Goal: Transaction & Acquisition: Purchase product/service

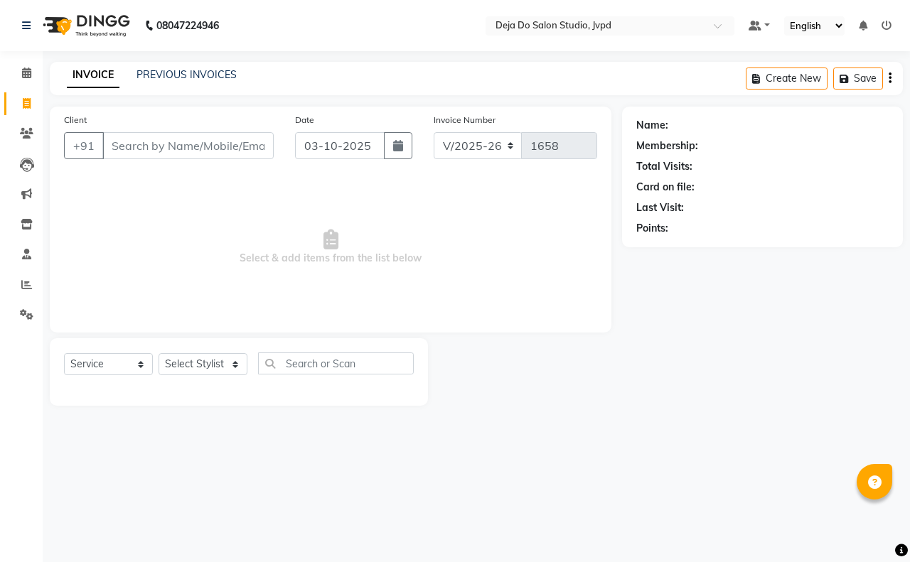
select select "7295"
select select "service"
click at [194, 140] on input "Client" at bounding box center [187, 145] width 171 height 27
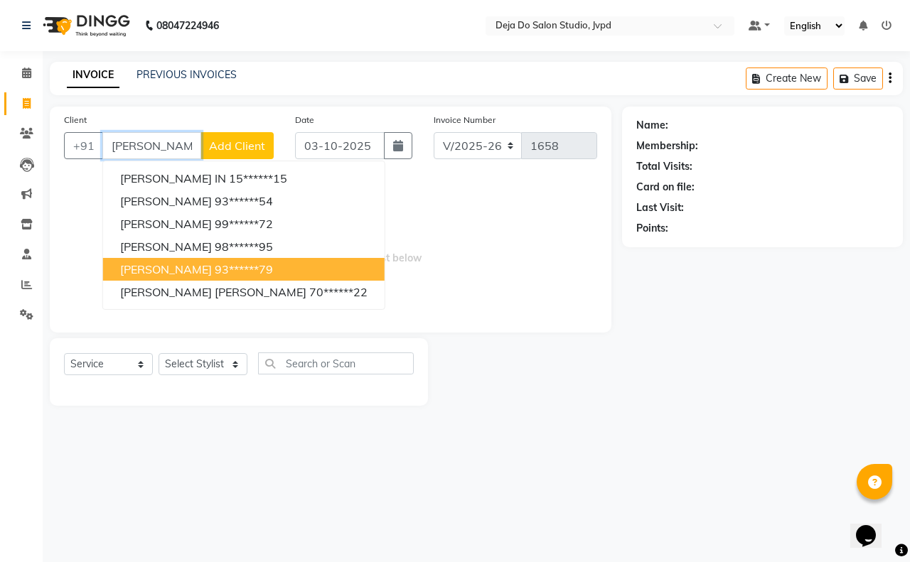
click at [215, 274] on ngb-highlight "93******79" at bounding box center [244, 269] width 58 height 14
type input "93******79"
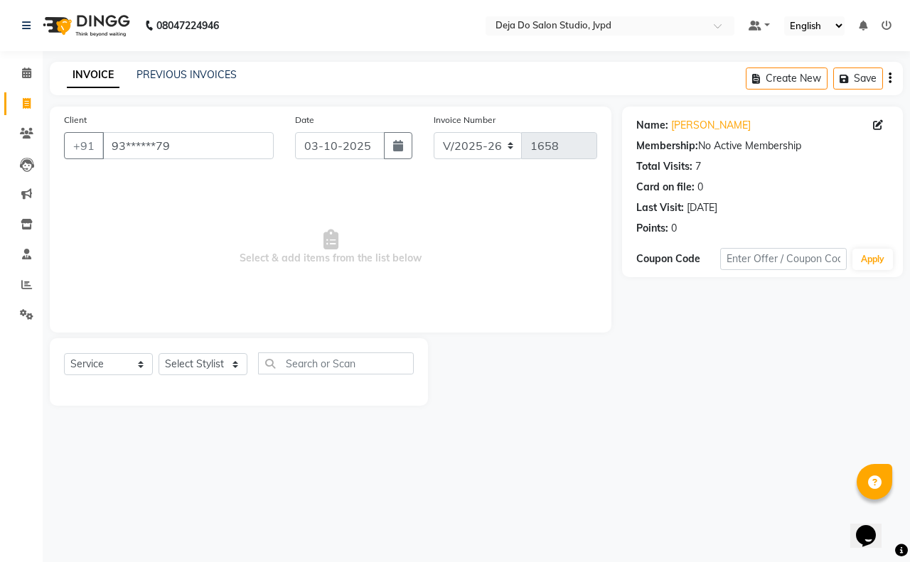
click at [217, 351] on div "Select Service Product Membership Package Voucher Prepaid Gift Card Select Styl…" at bounding box center [239, 372] width 378 height 68
click at [217, 366] on select "Select Stylist Aditi Admin [PERSON_NAME] [PERSON_NAME] Danish [PERSON_NAME] [PE…" at bounding box center [203, 364] width 89 height 22
select select "62498"
click at [159, 353] on select "Select Stylist Aditi Admin [PERSON_NAME] [PERSON_NAME] Danish [PERSON_NAME] [PE…" at bounding box center [203, 364] width 89 height 22
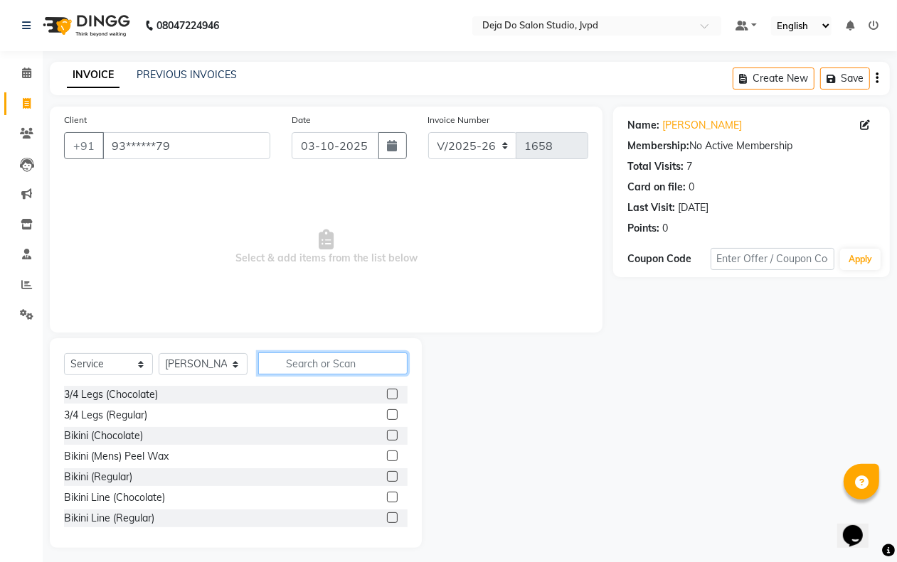
click at [304, 364] on input "text" at bounding box center [332, 364] width 149 height 22
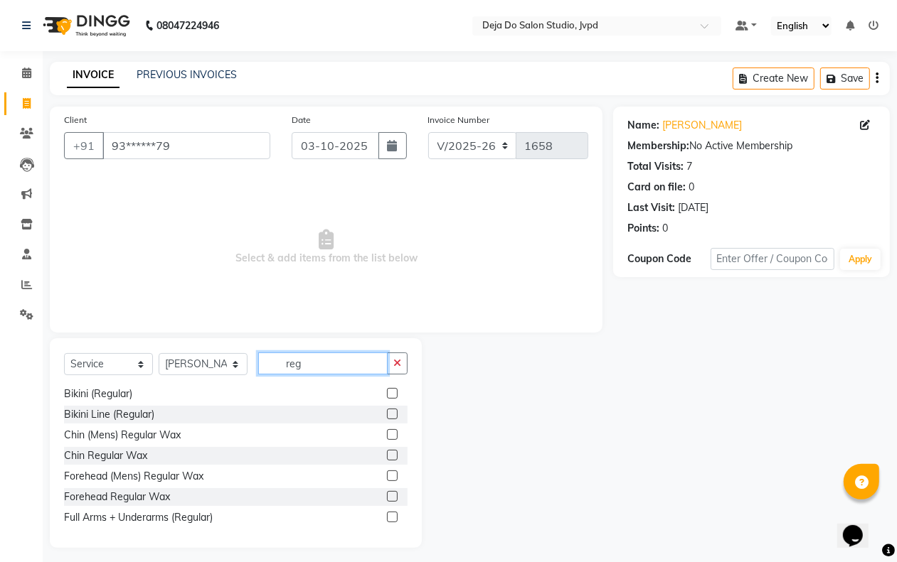
scroll to position [178, 0]
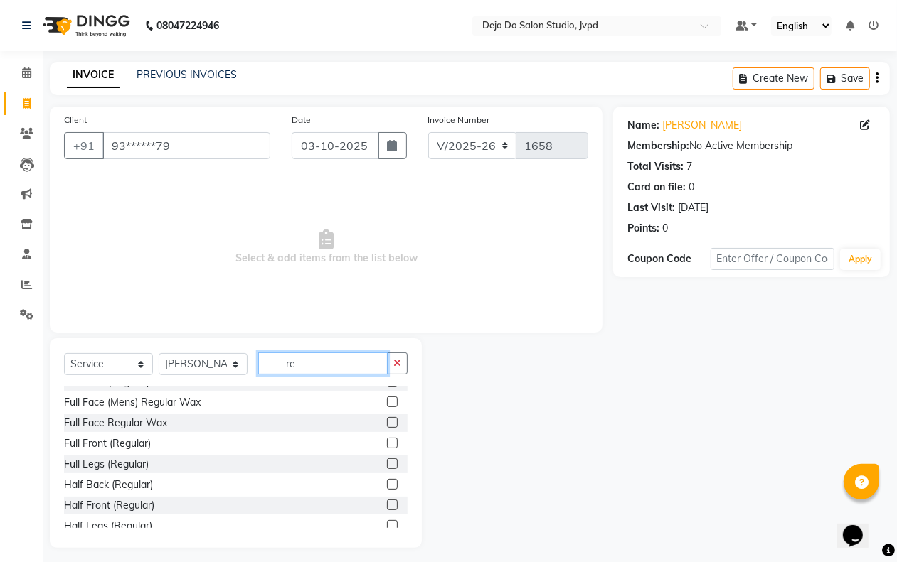
type input "r"
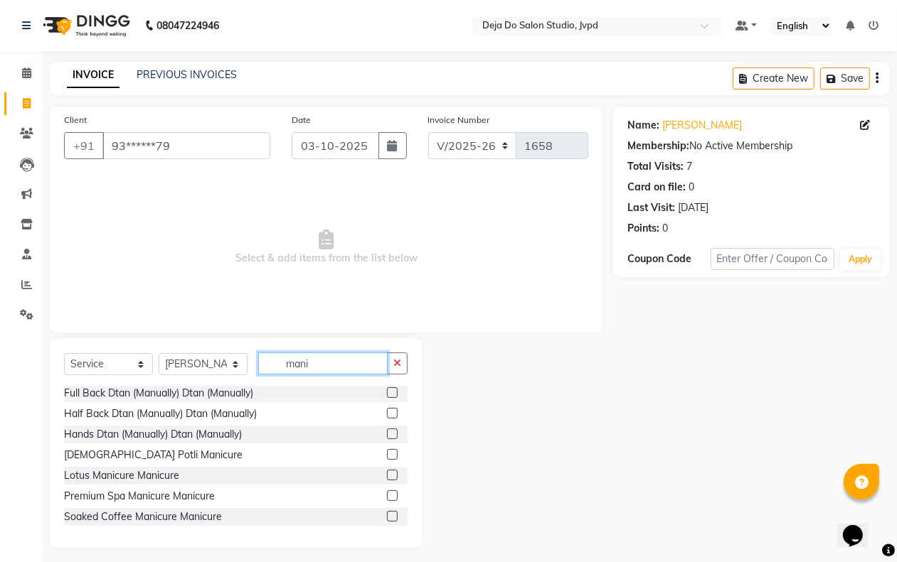
scroll to position [0, 0]
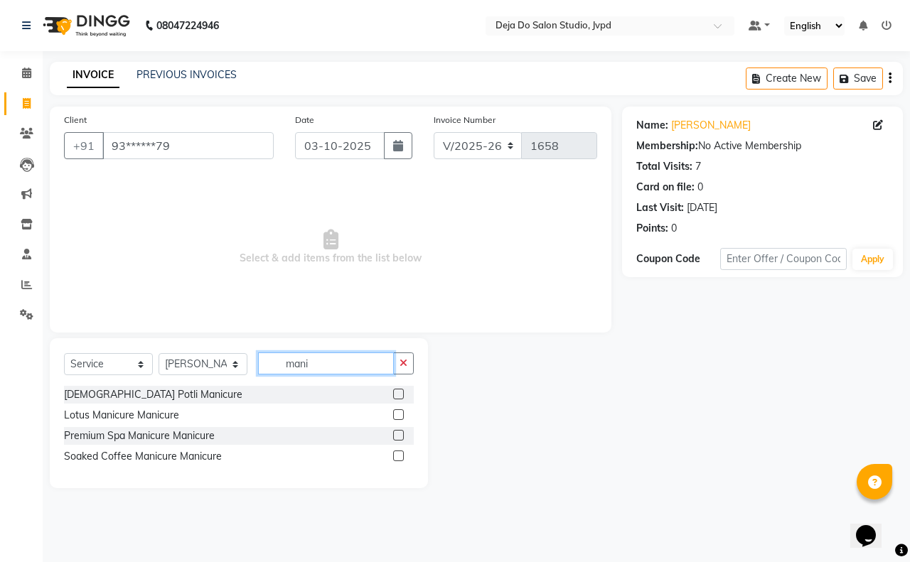
type input "mani"
click at [399, 415] on label at bounding box center [398, 415] width 11 height 11
click at [399, 415] on input "checkbox" at bounding box center [397, 415] width 9 height 9
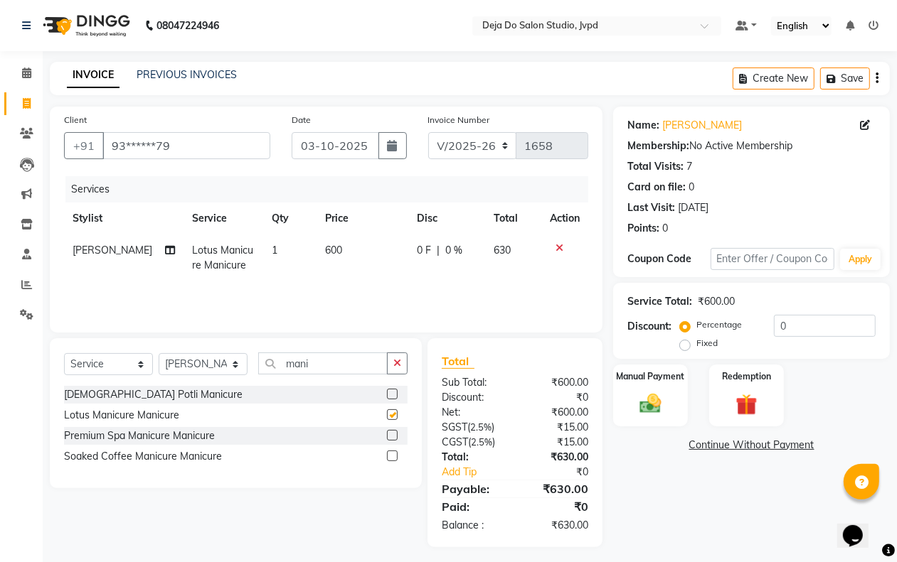
checkbox input "false"
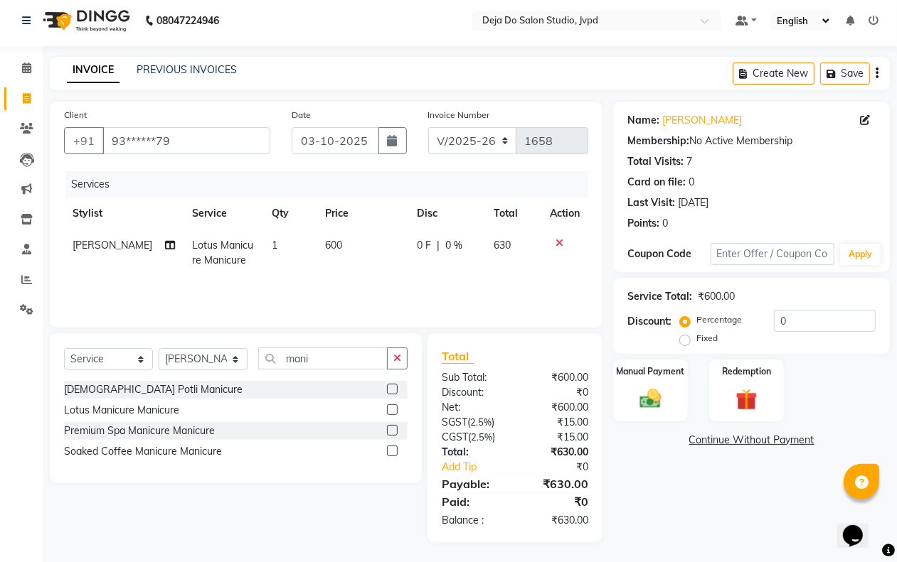
scroll to position [6, 0]
click at [843, 296] on div "Service Total: ₹600.00" at bounding box center [751, 296] width 248 height 15
click at [844, 321] on input "0" at bounding box center [825, 320] width 102 height 22
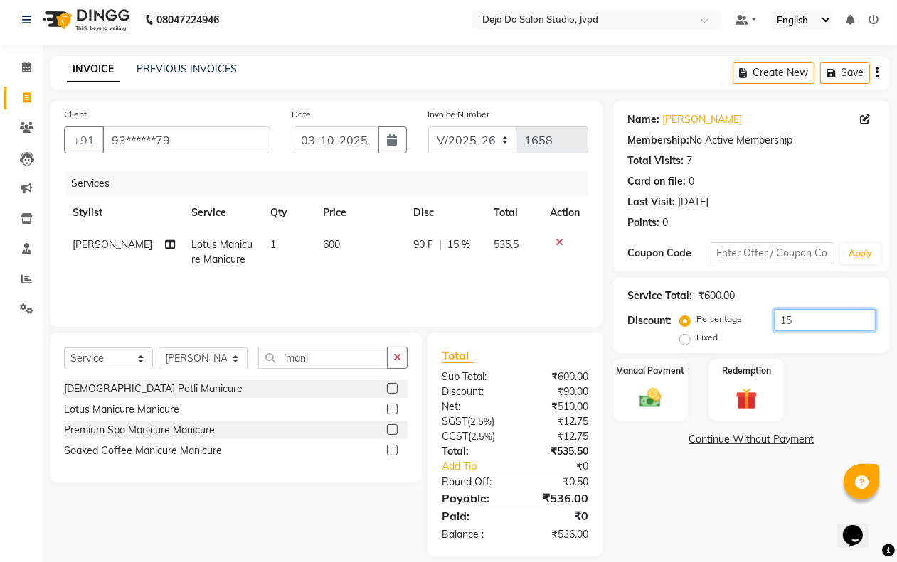
type input "15"
click at [662, 533] on div "Name: [PERSON_NAME] Membership: No Active Membership Total Visits: 7 Card on fi…" at bounding box center [756, 329] width 287 height 456
click at [340, 257] on td "600" at bounding box center [359, 252] width 90 height 47
select select "62498"
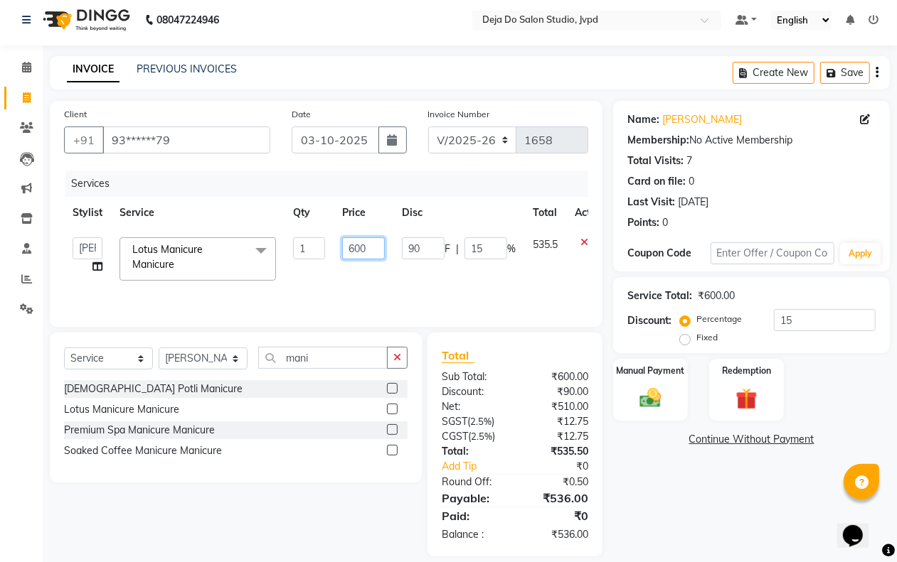
click at [382, 243] on input "600" at bounding box center [363, 248] width 43 height 22
type input "604"
click at [676, 502] on div "Name: [PERSON_NAME] Membership: No Active Membership Total Visits: 7 Card on fi…" at bounding box center [756, 329] width 287 height 456
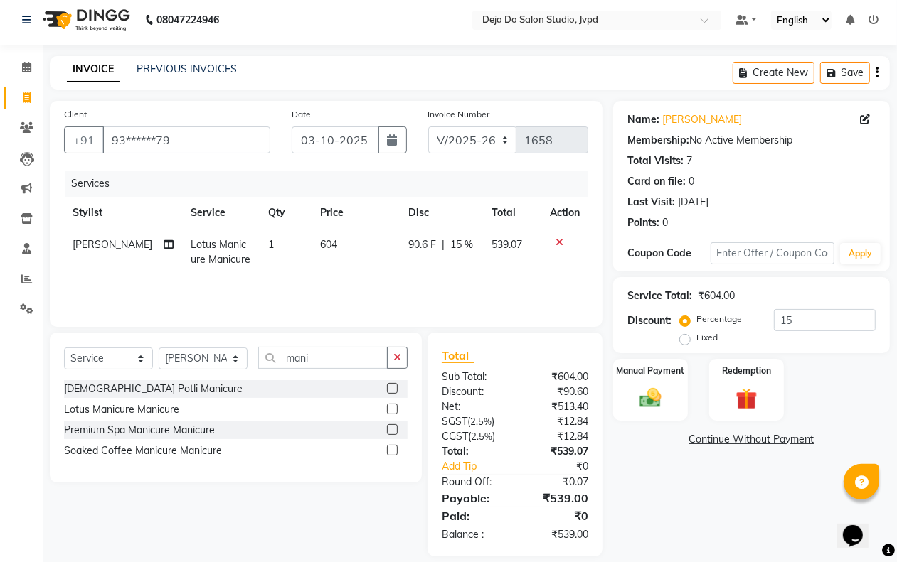
click at [363, 247] on td "604" at bounding box center [355, 252] width 88 height 47
select select "62498"
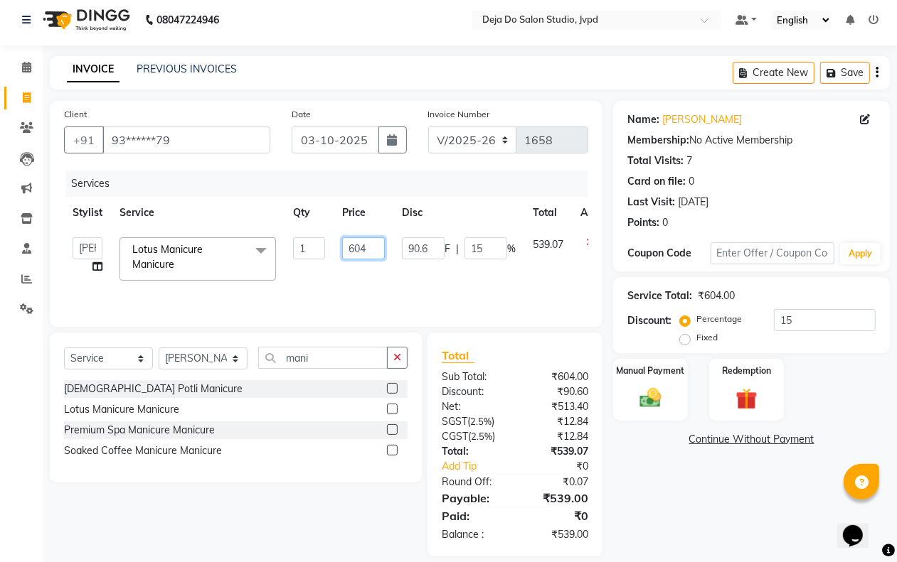
click at [373, 242] on input "604" at bounding box center [363, 248] width 43 height 22
type input "605"
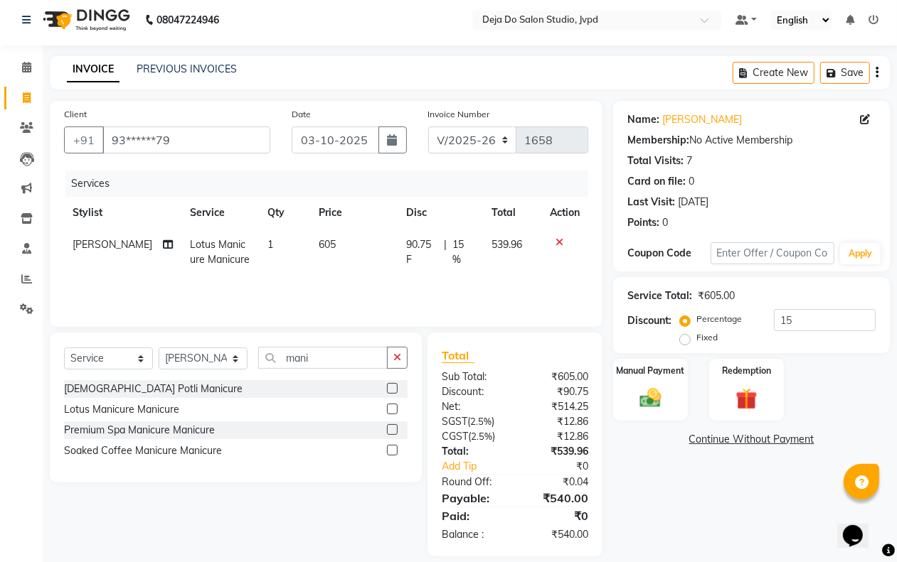
click at [645, 484] on div "Name: [PERSON_NAME] Membership: No Active Membership Total Visits: 7 Card on fi…" at bounding box center [756, 329] width 287 height 456
click at [635, 365] on label "Manual Payment" at bounding box center [650, 370] width 71 height 14
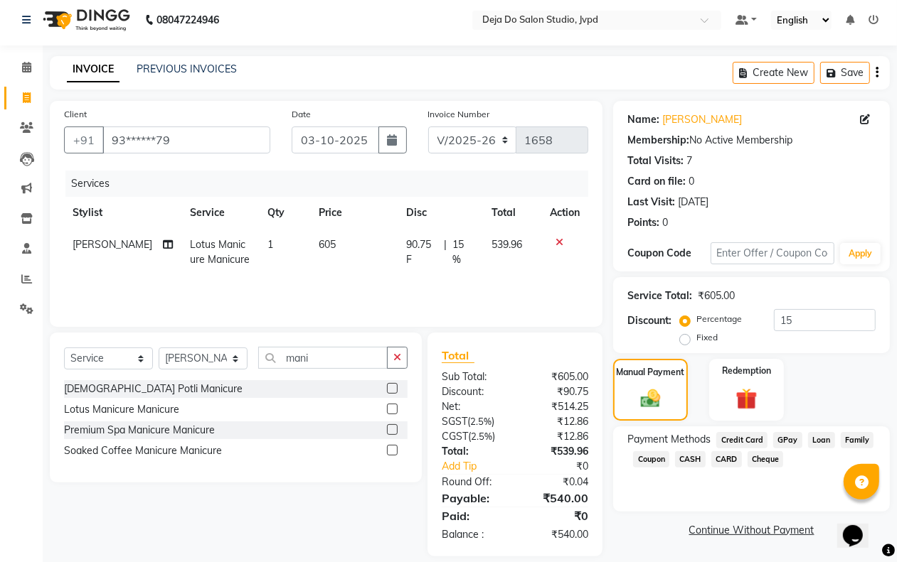
click at [690, 462] on span "CASH" at bounding box center [690, 459] width 31 height 16
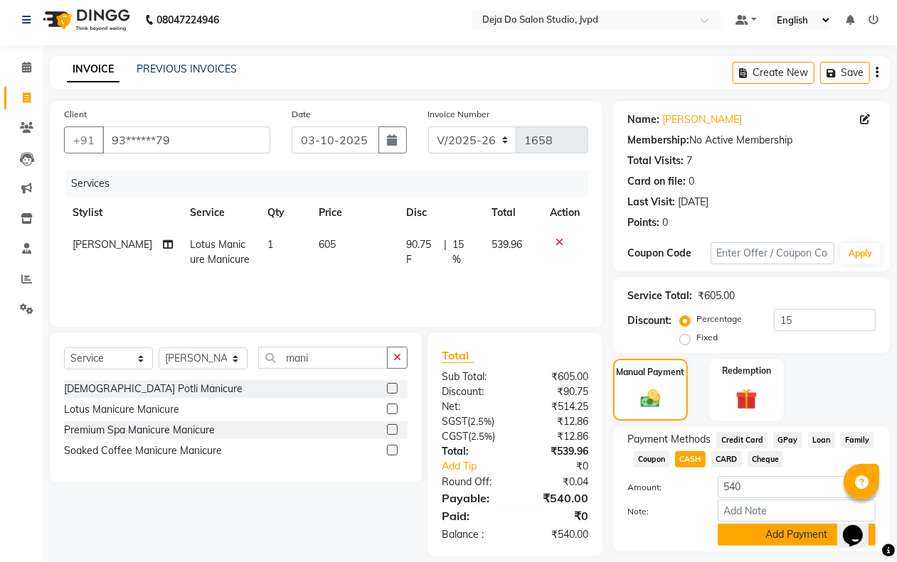
click at [742, 530] on button "Add Payment" at bounding box center [796, 535] width 158 height 22
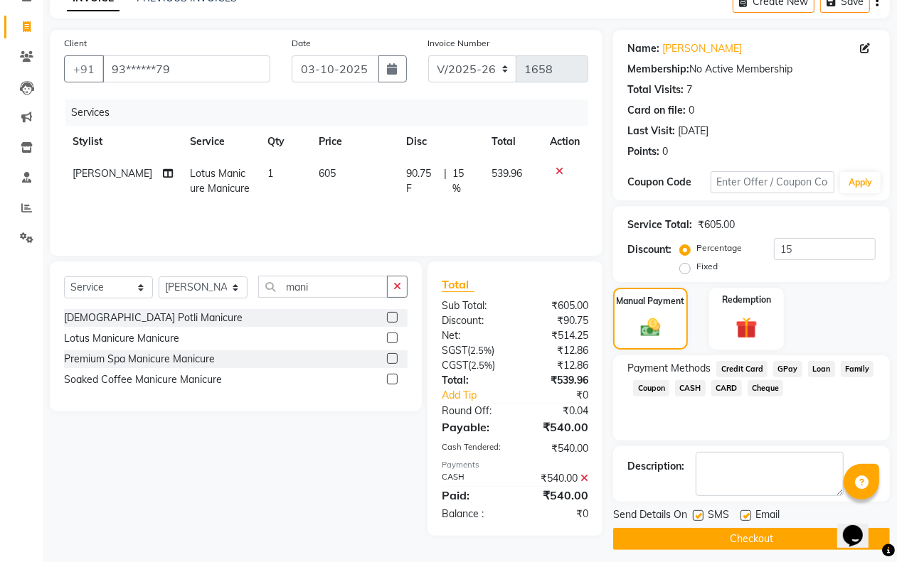
scroll to position [86, 0]
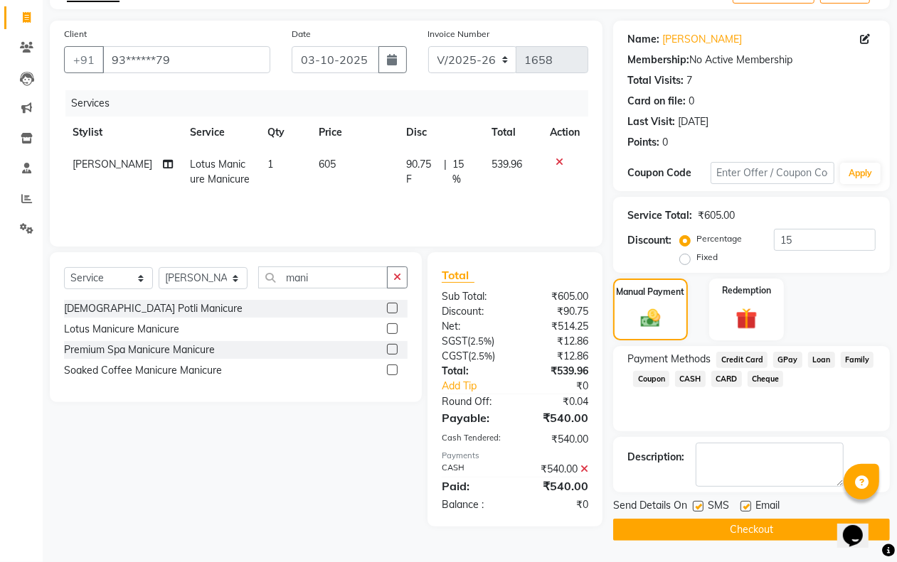
click at [699, 523] on button "Checkout" at bounding box center [751, 530] width 277 height 22
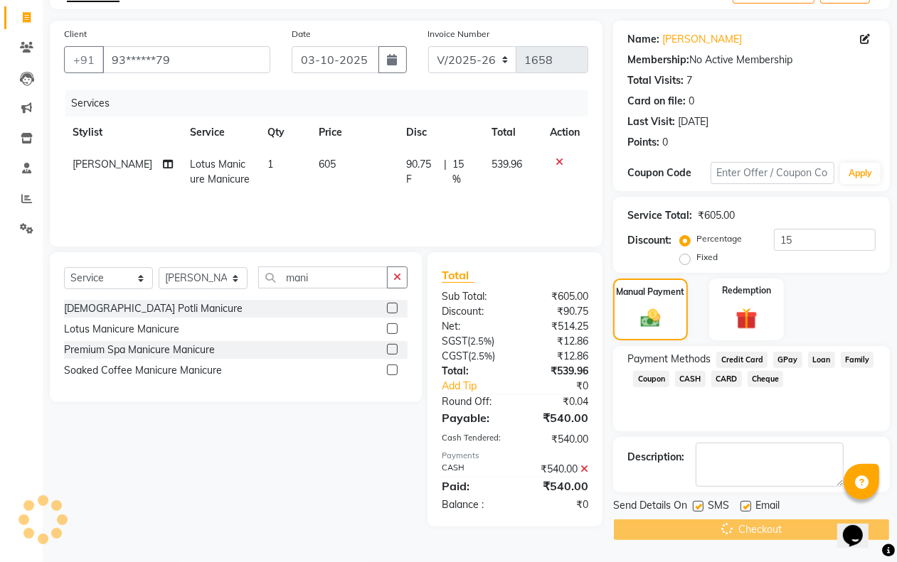
click at [512, 112] on div "Services" at bounding box center [331, 103] width 533 height 26
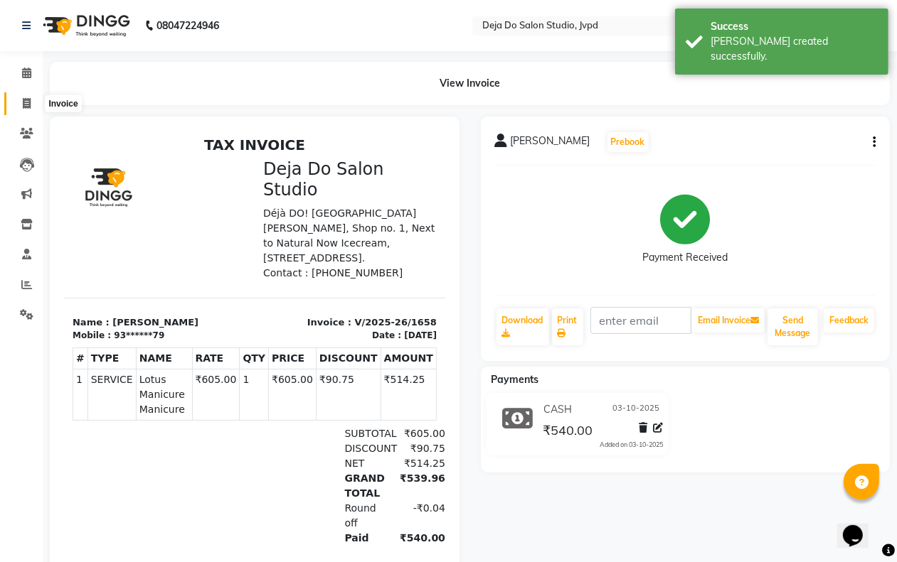
click at [26, 101] on icon at bounding box center [27, 103] width 8 height 11
select select "7295"
select select "service"
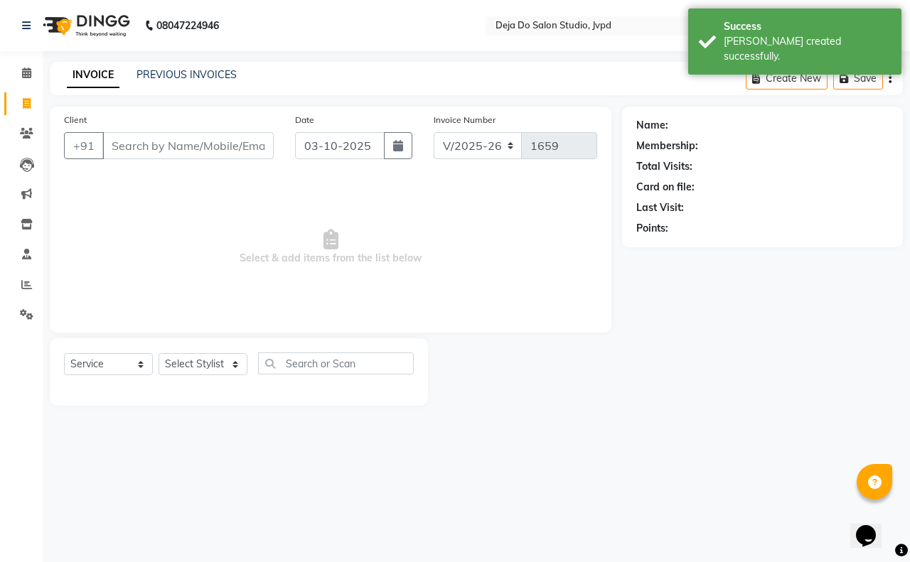
click at [133, 149] on input "Client" at bounding box center [187, 145] width 171 height 27
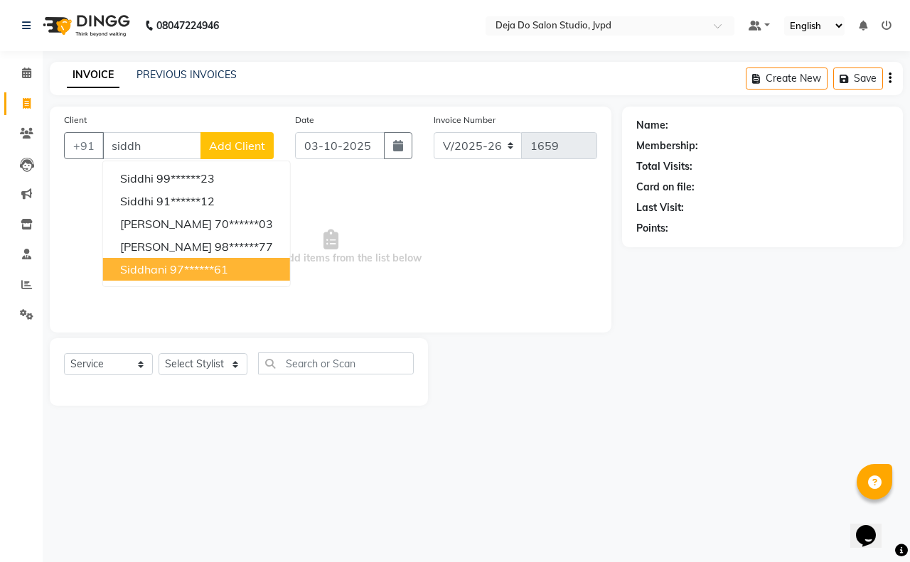
click at [173, 270] on ngb-highlight "97******61" at bounding box center [199, 269] width 58 height 14
type input "97******61"
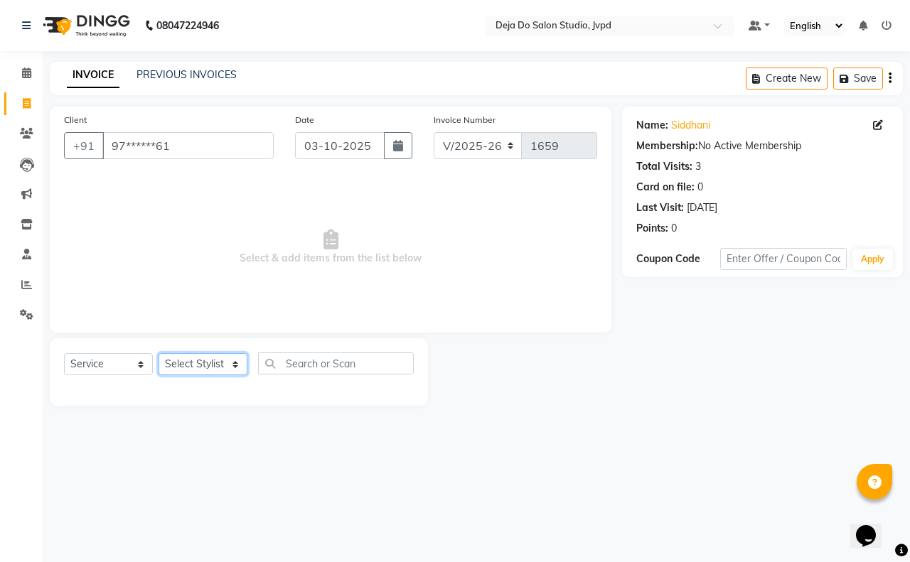
click at [200, 368] on select "Select Stylist Aditi Admin [PERSON_NAME] [PERSON_NAME] Danish [PERSON_NAME] [PE…" at bounding box center [203, 364] width 89 height 22
select select "62495"
click at [159, 353] on select "Select Stylist Aditi Admin [PERSON_NAME] [PERSON_NAME] Danish [PERSON_NAME] [PE…" at bounding box center [203, 364] width 89 height 22
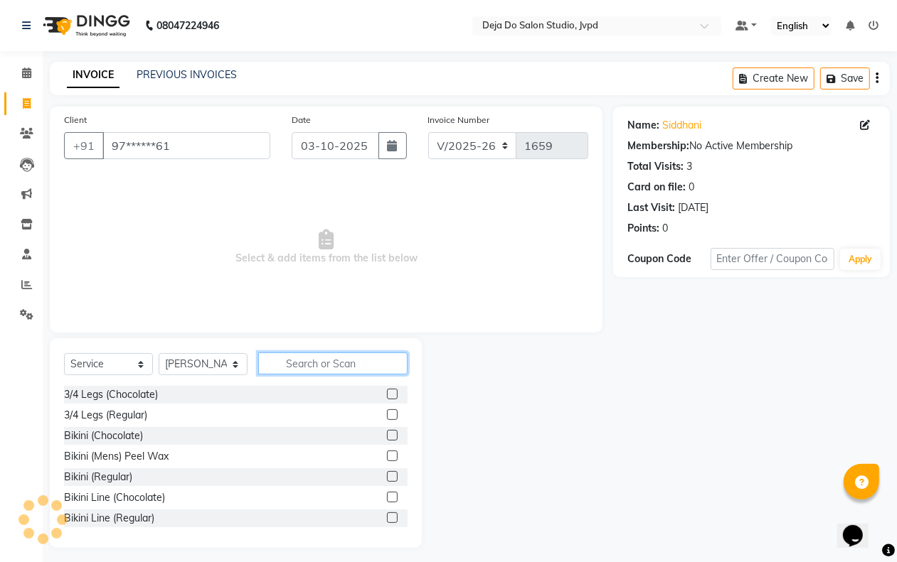
click at [297, 360] on input "text" at bounding box center [332, 364] width 149 height 22
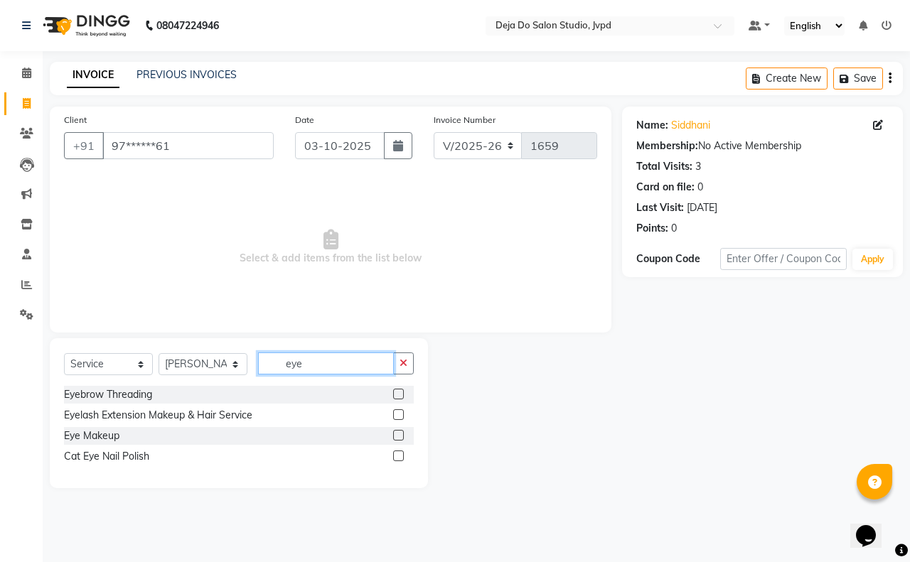
type input "eye"
click at [909, 562] on html "08047224946 Select Location × Deja Do Salon Studio, Jvpd Default Panel My Panel…" at bounding box center [455, 281] width 910 height 562
click at [395, 392] on label at bounding box center [398, 394] width 11 height 11
click at [395, 392] on input "checkbox" at bounding box center [397, 394] width 9 height 9
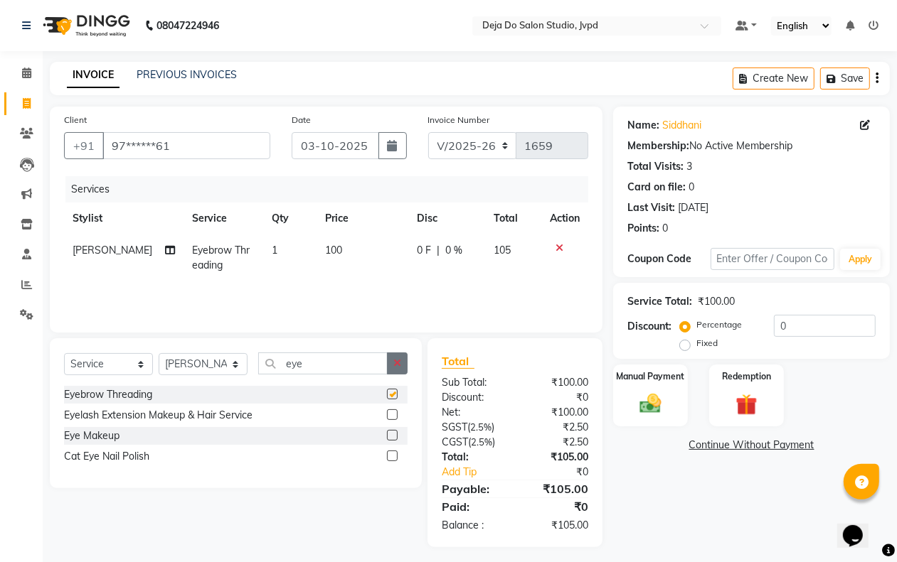
checkbox input "false"
click at [397, 366] on icon "button" at bounding box center [397, 363] width 8 height 10
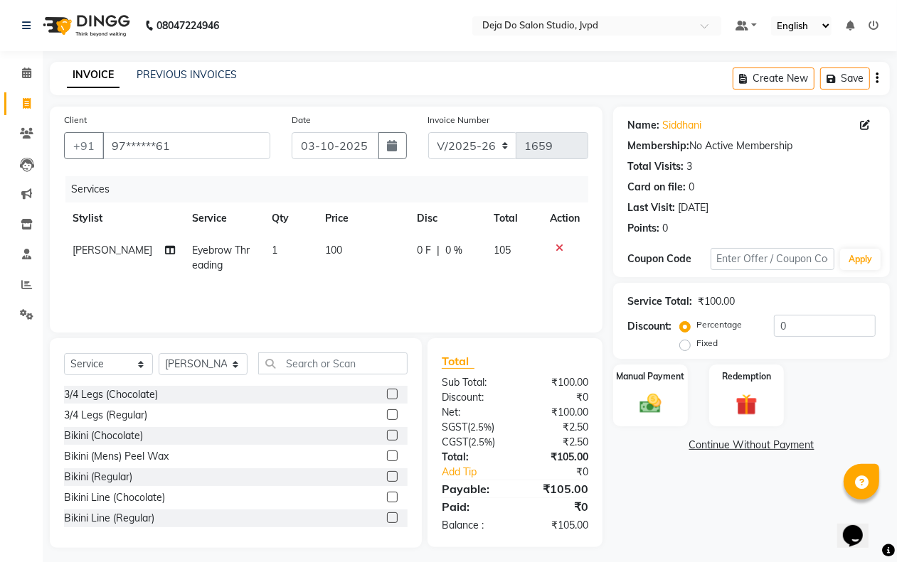
click at [557, 247] on icon at bounding box center [559, 248] width 8 height 10
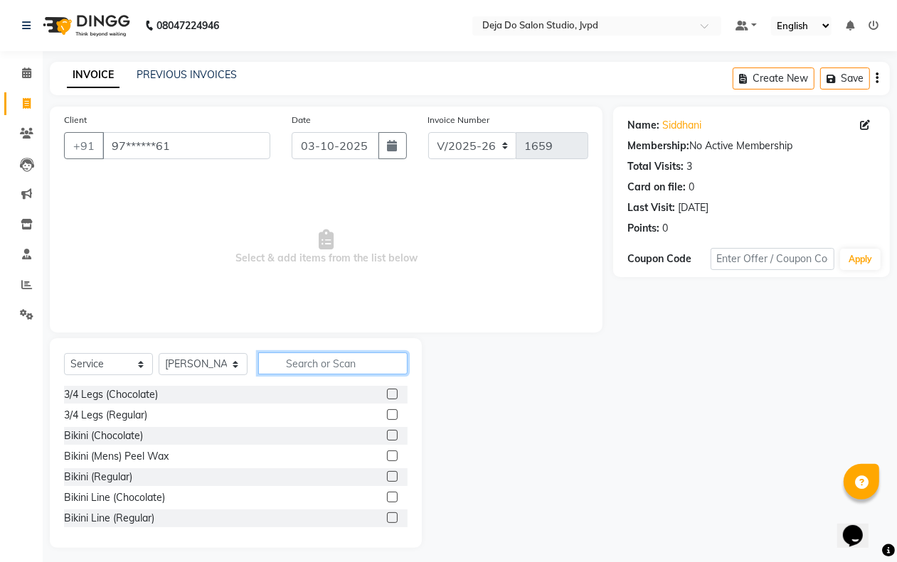
drag, startPoint x: 368, startPoint y: 356, endPoint x: 363, endPoint y: 349, distance: 8.7
click at [366, 356] on input "text" at bounding box center [332, 364] width 149 height 22
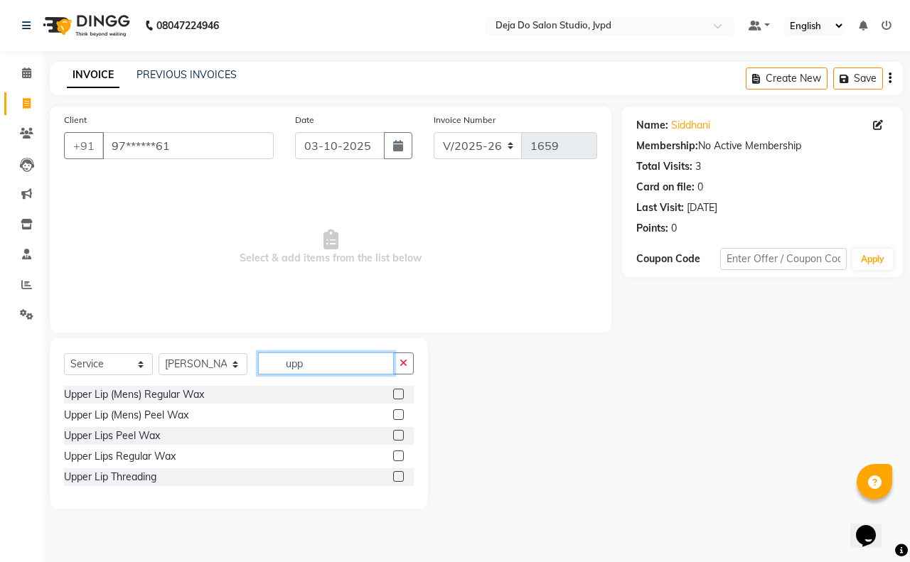
type input "upp"
click at [398, 474] on label at bounding box center [398, 476] width 11 height 11
click at [398, 474] on input "checkbox" at bounding box center [397, 477] width 9 height 9
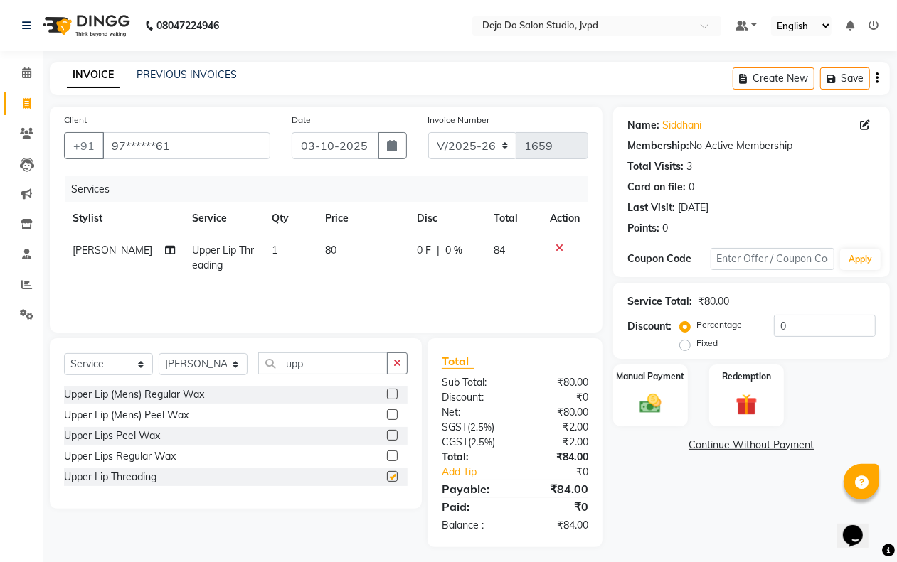
checkbox input "false"
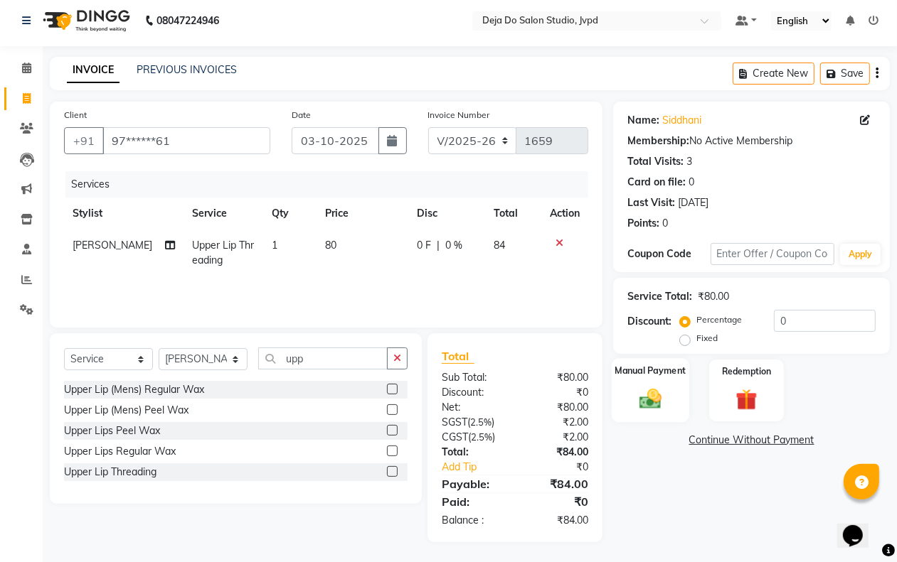
scroll to position [6, 0]
click at [641, 386] on img at bounding box center [650, 398] width 36 height 26
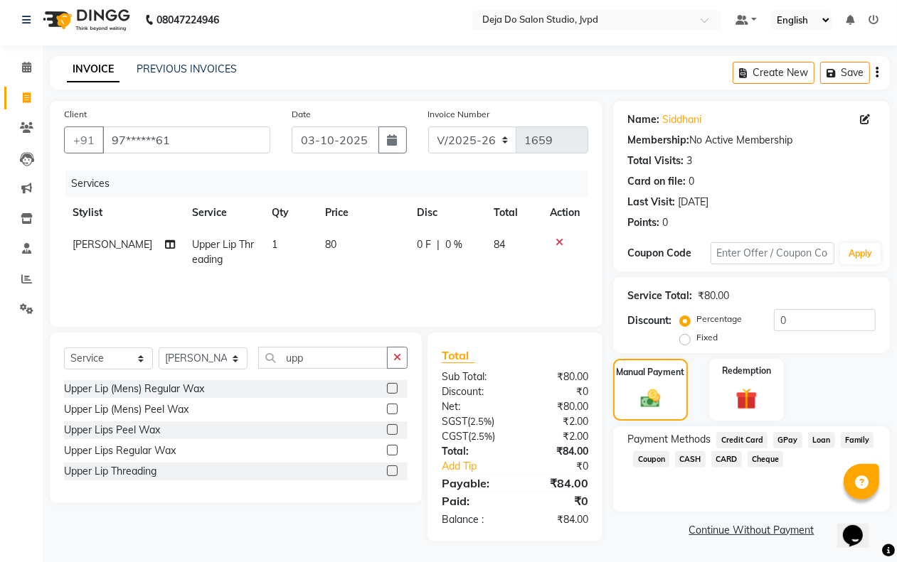
click at [793, 427] on div "Payment Methods Credit Card GPay Loan Family Coupon CASH CARD Cheque" at bounding box center [751, 469] width 277 height 85
click at [786, 435] on span "GPay" at bounding box center [787, 440] width 29 height 16
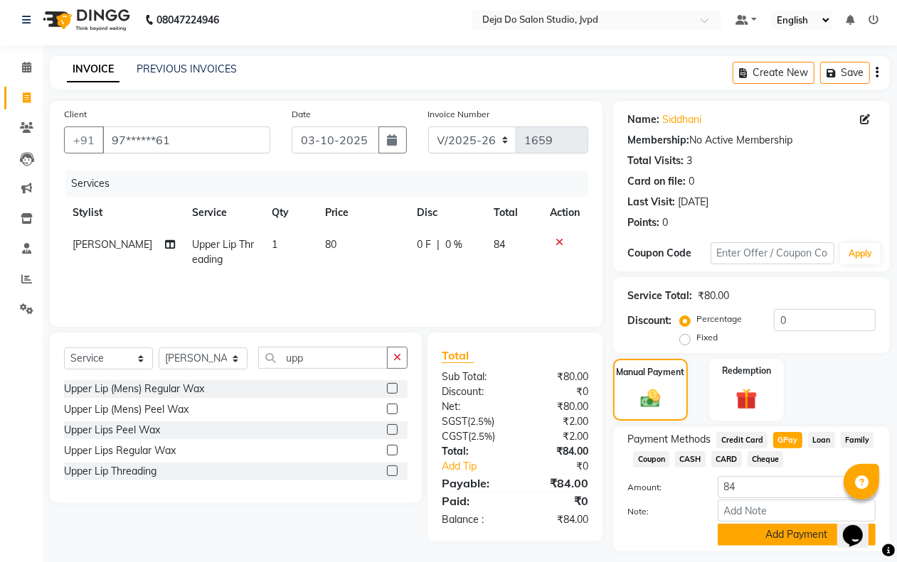
click at [759, 533] on button "Add Payment" at bounding box center [796, 535] width 158 height 22
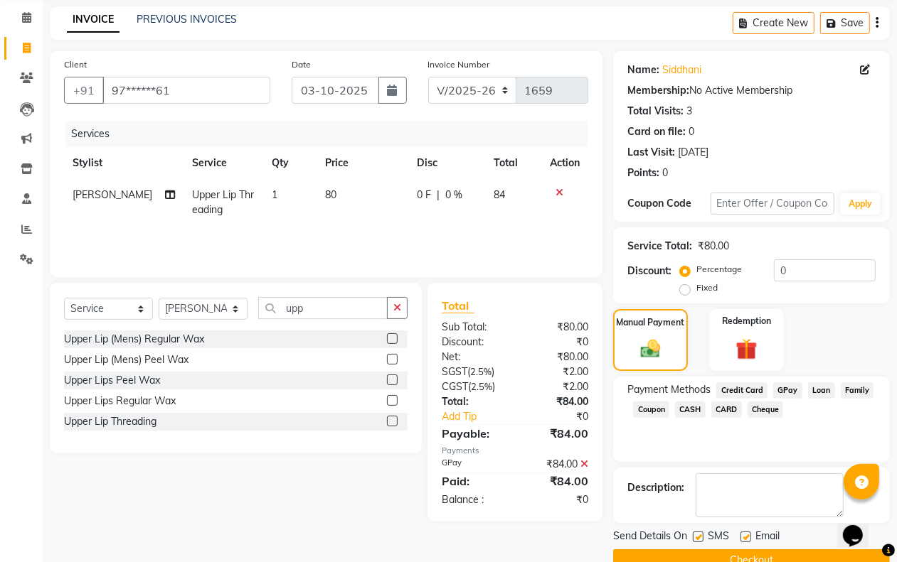
scroll to position [86, 0]
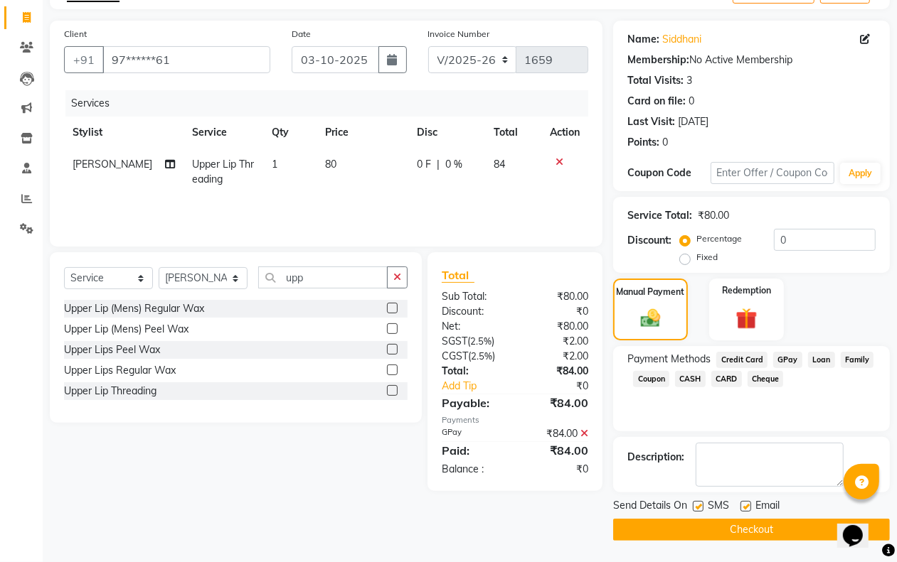
click at [658, 538] on button "Checkout" at bounding box center [751, 530] width 277 height 22
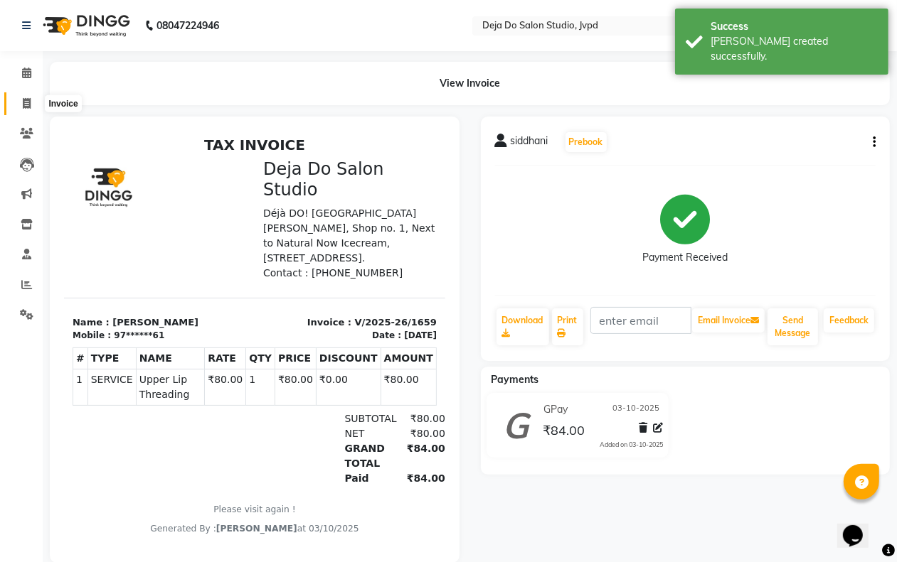
click at [25, 107] on icon at bounding box center [27, 103] width 8 height 11
select select "7295"
select select "service"
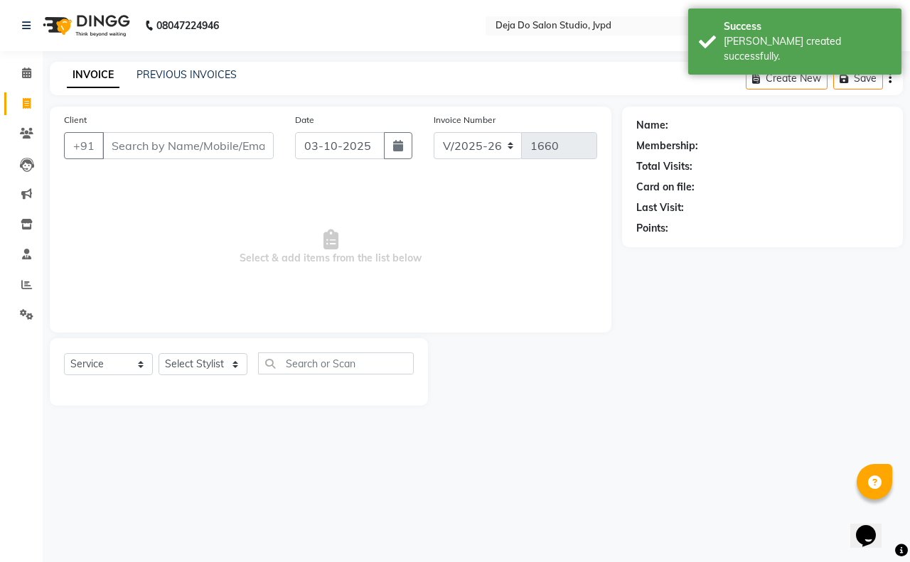
click at [197, 139] on input "Client" at bounding box center [187, 145] width 171 height 27
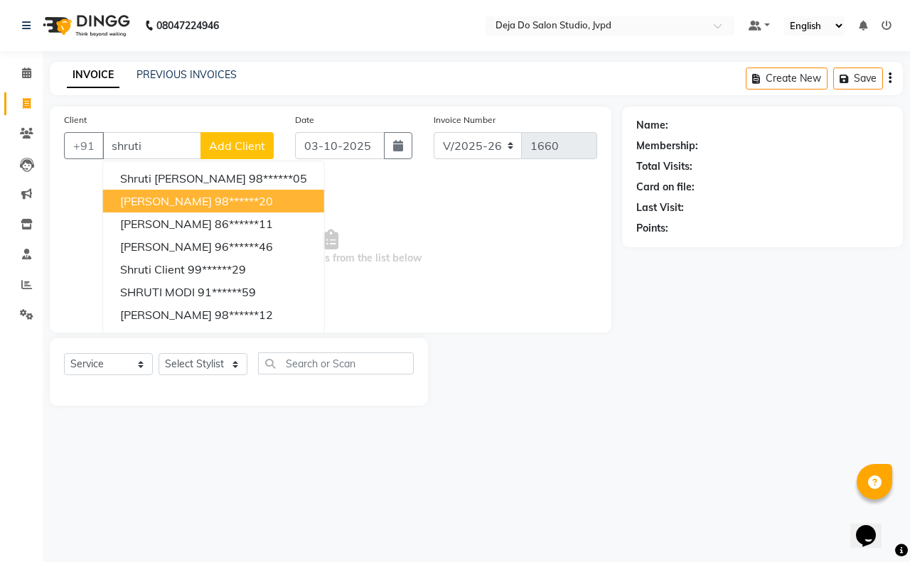
click at [194, 196] on span "[PERSON_NAME]" at bounding box center [166, 201] width 92 height 14
type input "98******20"
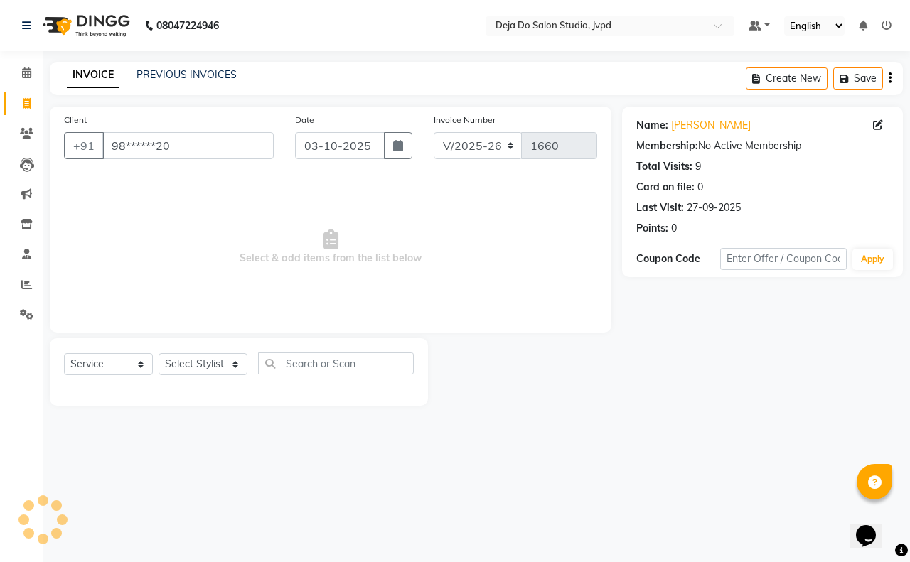
click at [247, 360] on div "Select Service Product Membership Package Voucher Prepaid Gift Card Select Styl…" at bounding box center [239, 369] width 350 height 33
click at [228, 358] on select "Select Stylist Aditi Admin [PERSON_NAME] [PERSON_NAME] Danish [PERSON_NAME] [PE…" at bounding box center [203, 364] width 89 height 22
select select "62497"
click at [159, 353] on select "Select Stylist Aditi Admin [PERSON_NAME] [PERSON_NAME] Danish [PERSON_NAME] [PE…" at bounding box center [203, 364] width 89 height 22
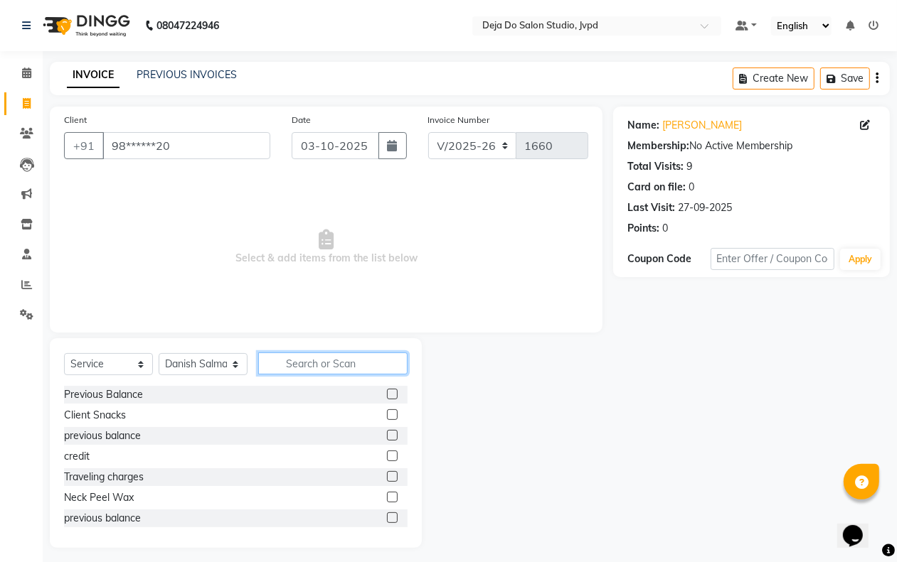
click at [290, 359] on input "text" at bounding box center [332, 364] width 149 height 22
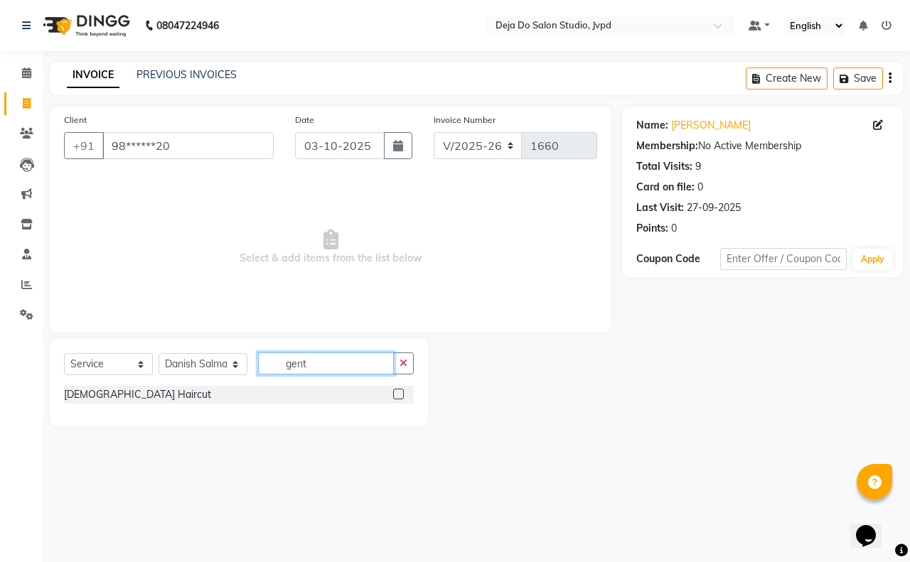
type input "gent"
click at [400, 393] on label at bounding box center [398, 394] width 11 height 11
click at [400, 393] on input "checkbox" at bounding box center [397, 394] width 9 height 9
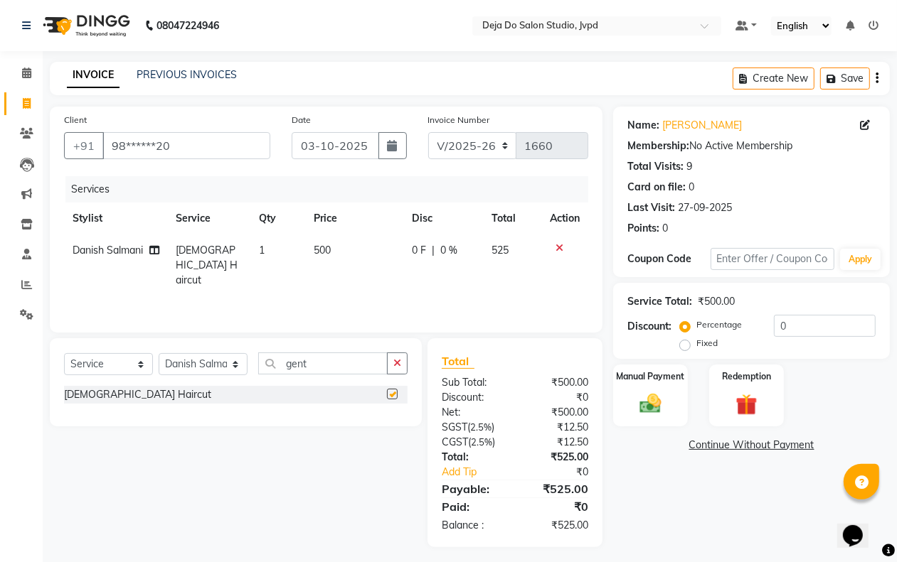
checkbox input "false"
click at [399, 357] on button "button" at bounding box center [397, 364] width 21 height 22
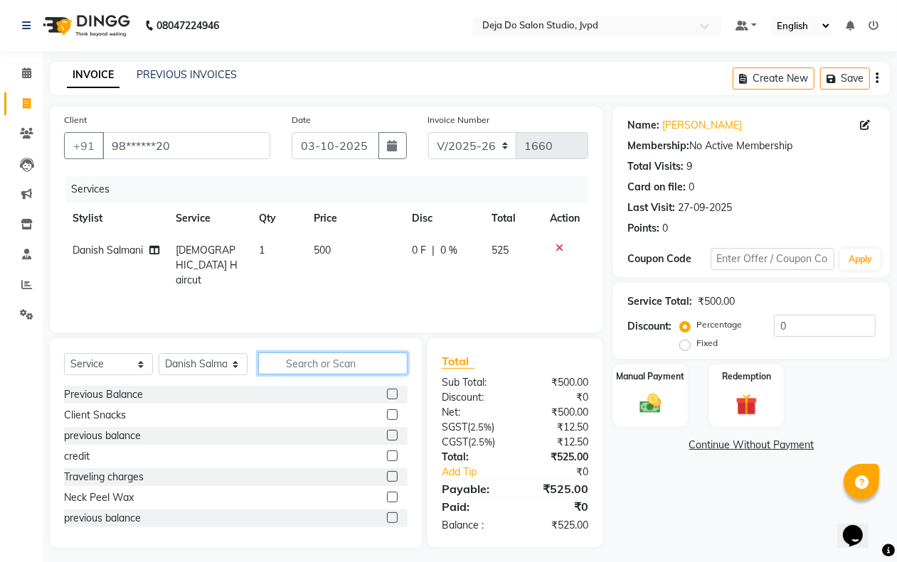
click at [387, 355] on input "text" at bounding box center [332, 364] width 149 height 22
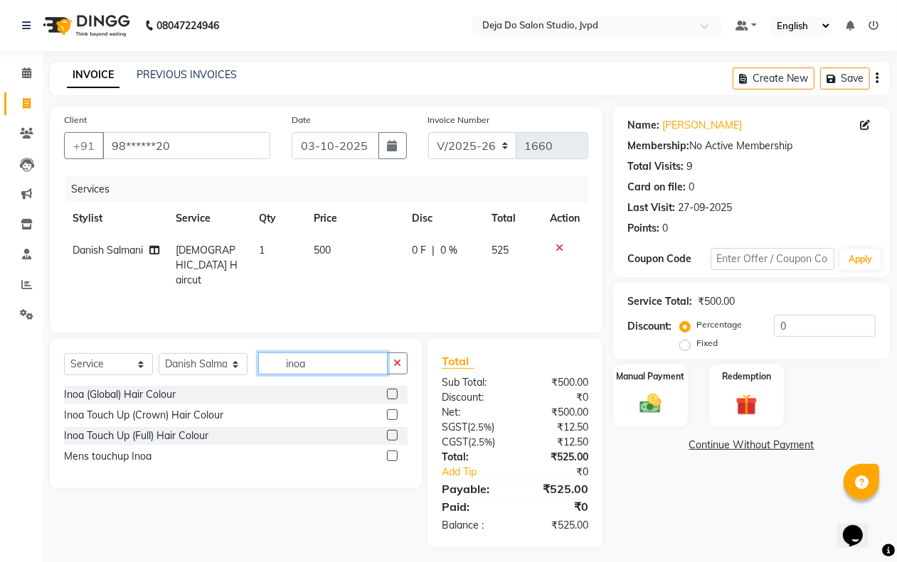
type input "inoa"
click at [387, 453] on label at bounding box center [392, 456] width 11 height 11
click at [387, 453] on input "checkbox" at bounding box center [391, 456] width 9 height 9
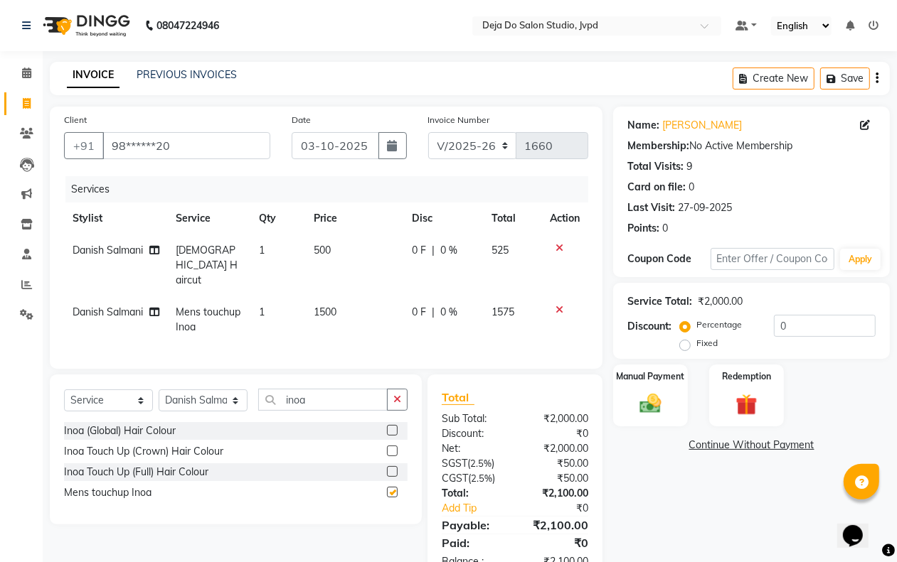
checkbox input "false"
drag, startPoint x: 353, startPoint y: 304, endPoint x: 343, endPoint y: 297, distance: 11.8
click at [346, 300] on td "1500" at bounding box center [354, 319] width 98 height 47
select select "62497"
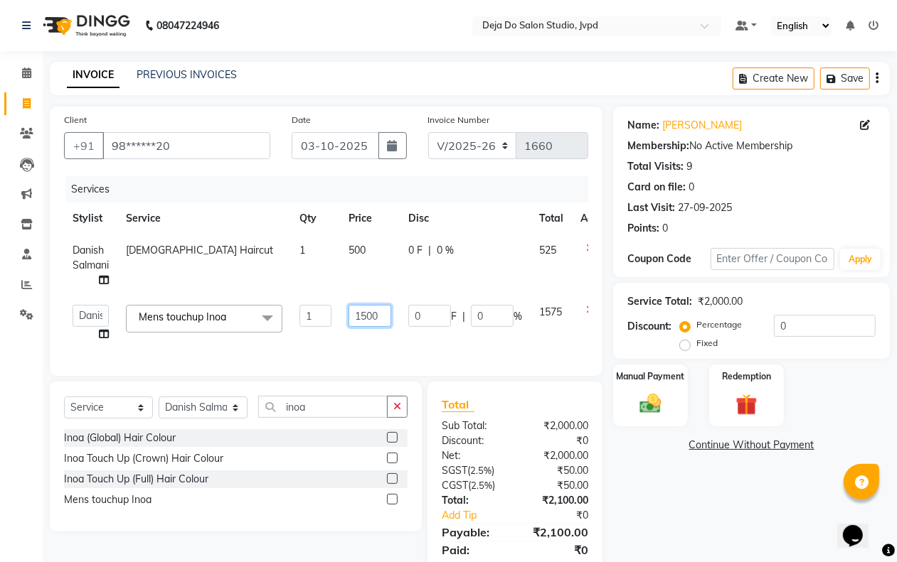
click at [368, 307] on input "1500" at bounding box center [369, 316] width 43 height 22
type input "1200"
click at [460, 346] on div "Client +91 98******20 Date [DATE] Invoice Number V/2025 V/[PHONE_NUMBER] Servic…" at bounding box center [326, 241] width 552 height 269
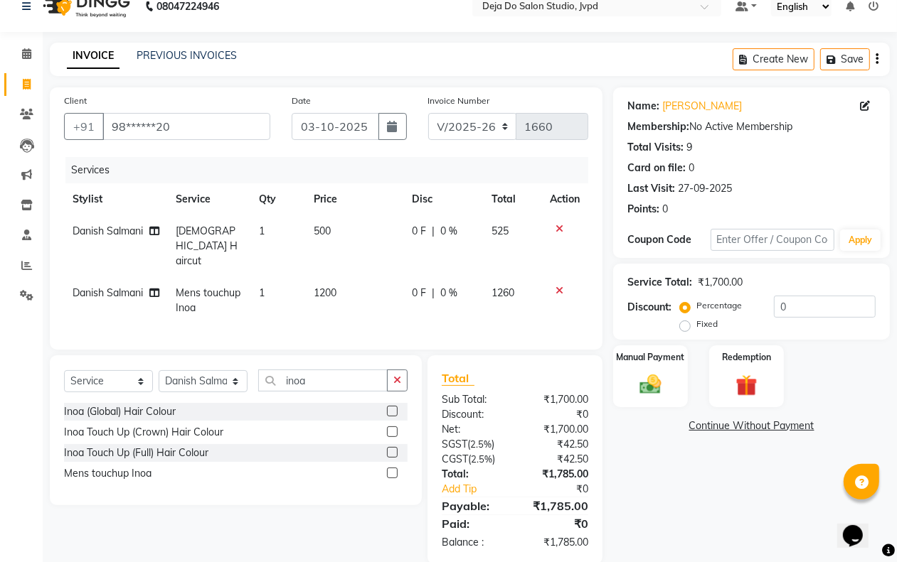
scroll to position [26, 0]
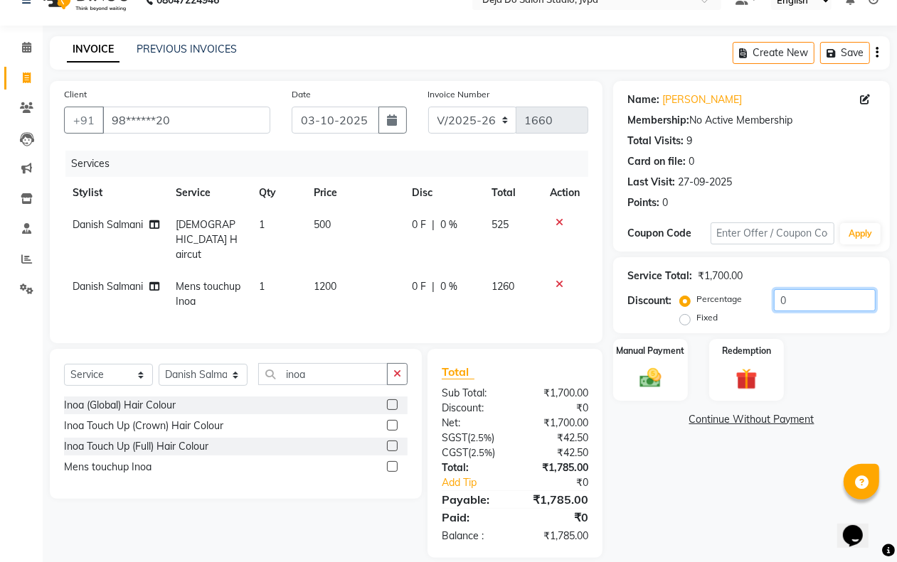
click at [839, 295] on input "0" at bounding box center [825, 300] width 102 height 22
type input "5"
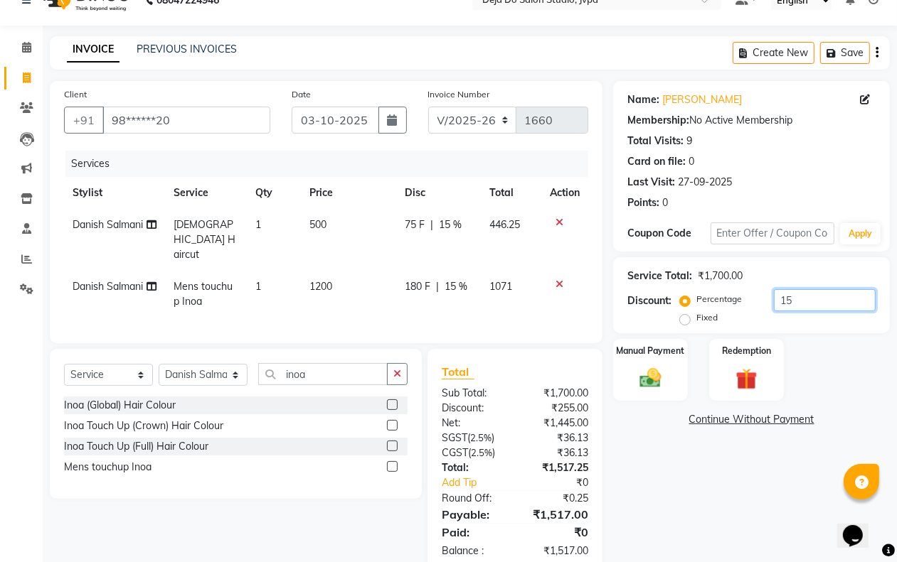
type input "15"
click at [744, 454] on div "Name: [PERSON_NAME] Membership: No Active Membership Total Visits: 9 Card on fi…" at bounding box center [756, 327] width 287 height 492
click at [674, 366] on div "Manual Payment" at bounding box center [649, 370] width 77 height 65
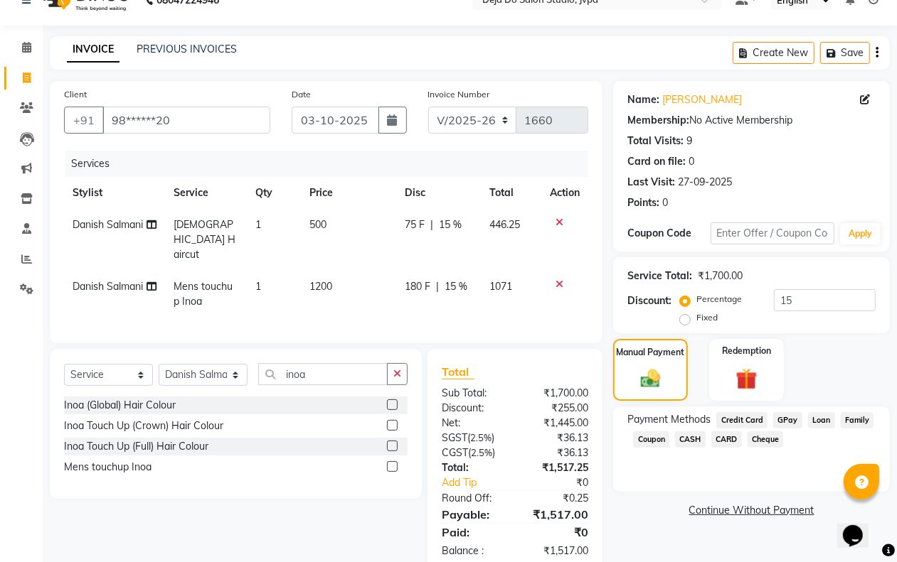
click at [733, 439] on span "CARD" at bounding box center [726, 440] width 31 height 16
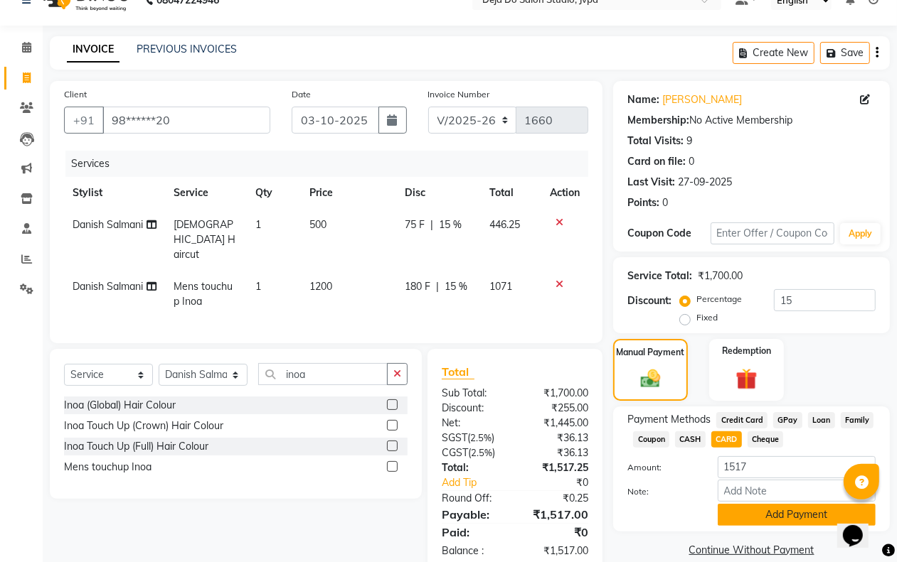
drag, startPoint x: 734, startPoint y: 507, endPoint x: 737, endPoint y: 491, distance: 15.9
click at [734, 506] on button "Add Payment" at bounding box center [796, 515] width 158 height 22
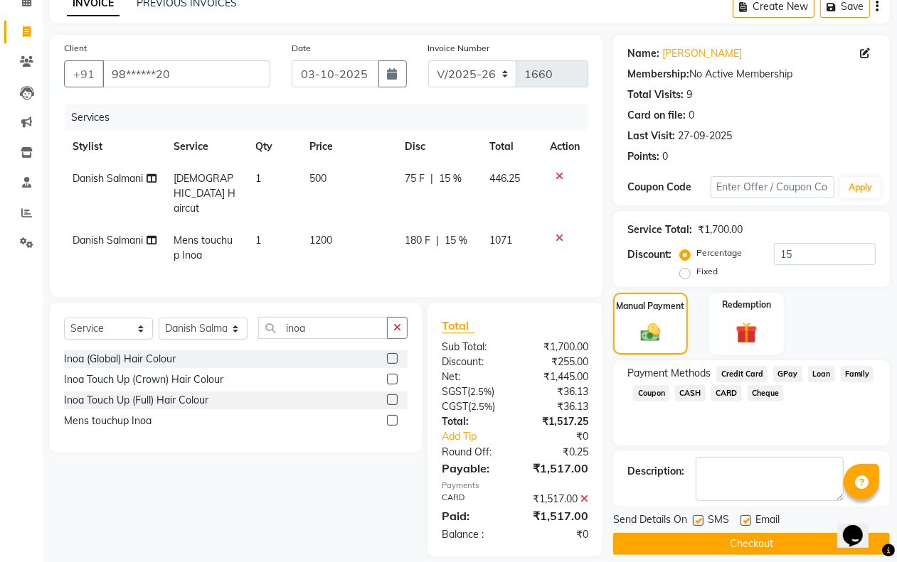
scroll to position [86, 0]
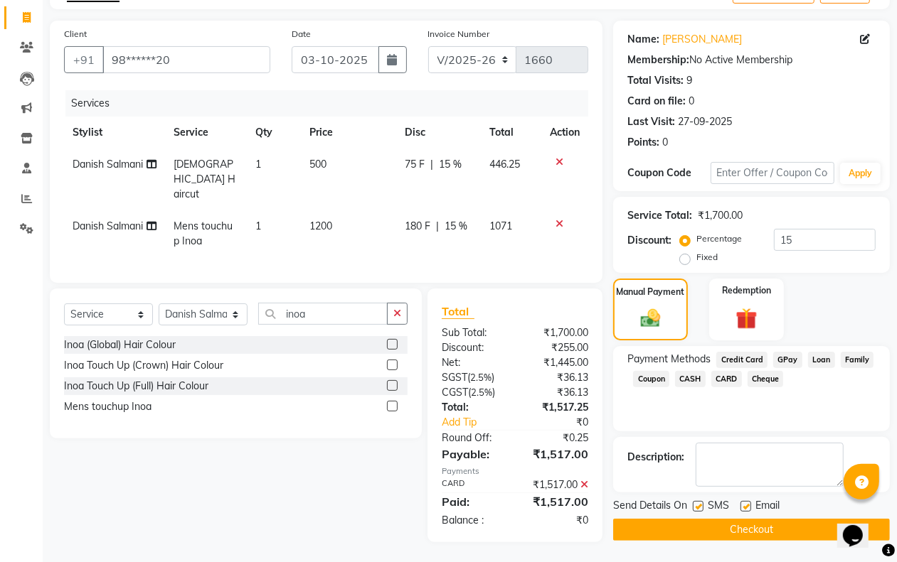
click at [720, 533] on button "Checkout" at bounding box center [751, 530] width 277 height 22
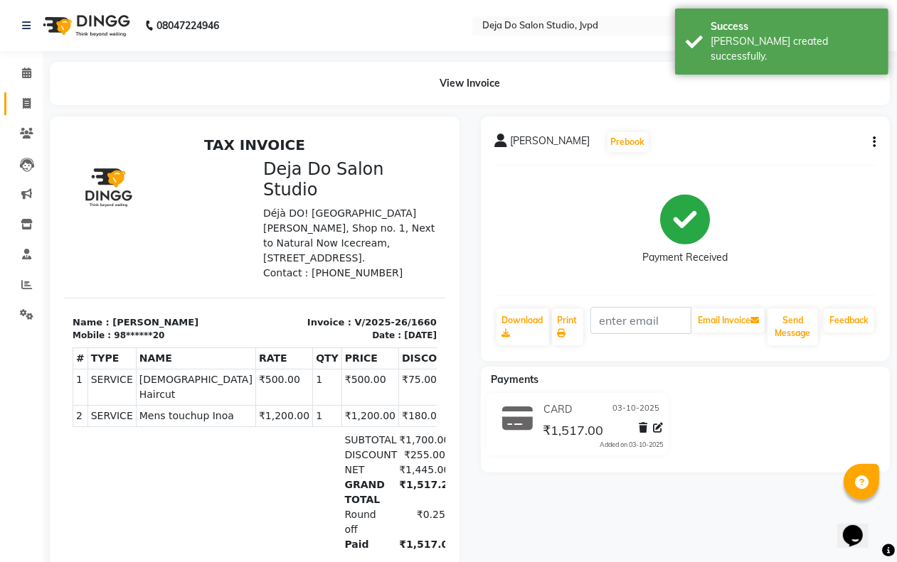
click at [37, 92] on link "Invoice" at bounding box center [21, 103] width 34 height 23
select select "7295"
select select "service"
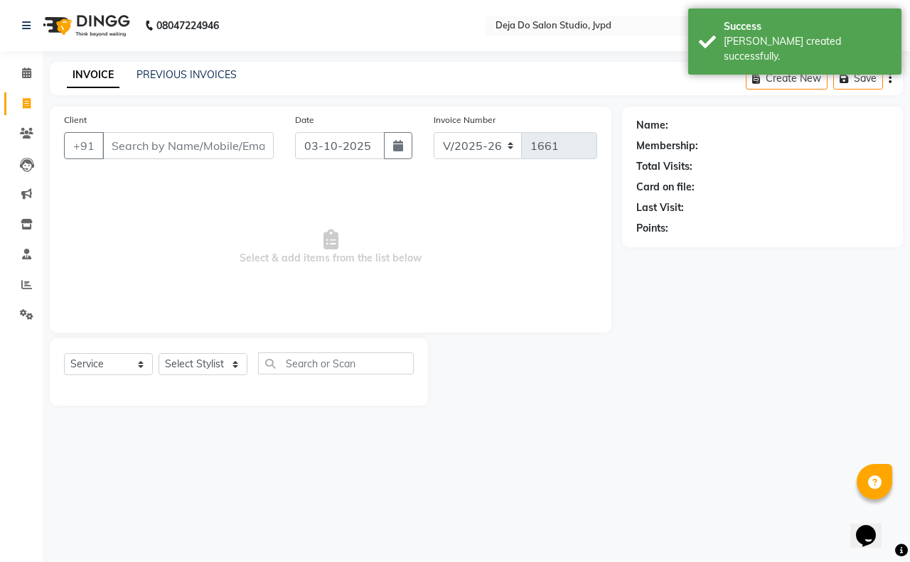
click at [125, 151] on input "Client" at bounding box center [187, 145] width 171 height 27
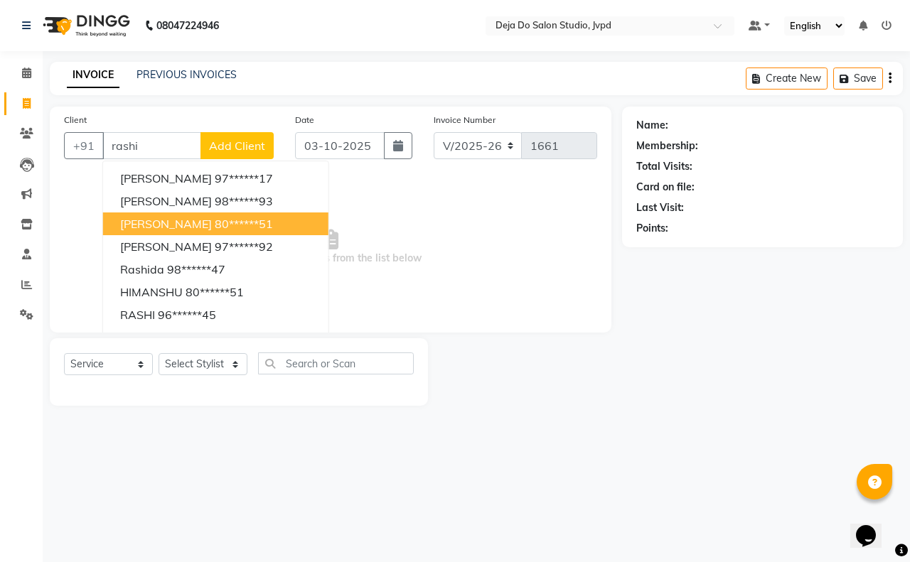
click at [237, 219] on ngb-highlight "80******51" at bounding box center [244, 224] width 58 height 14
type input "80******51"
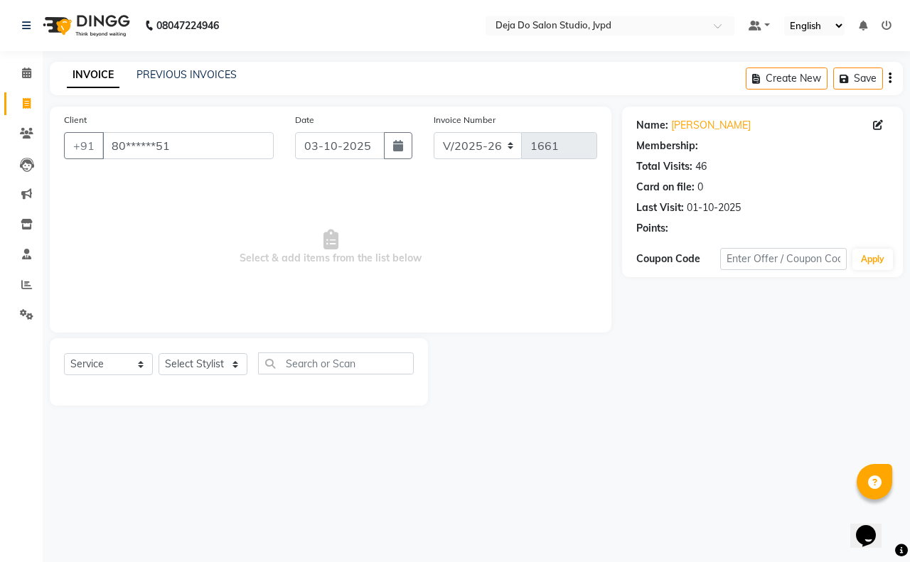
select select "1: Object"
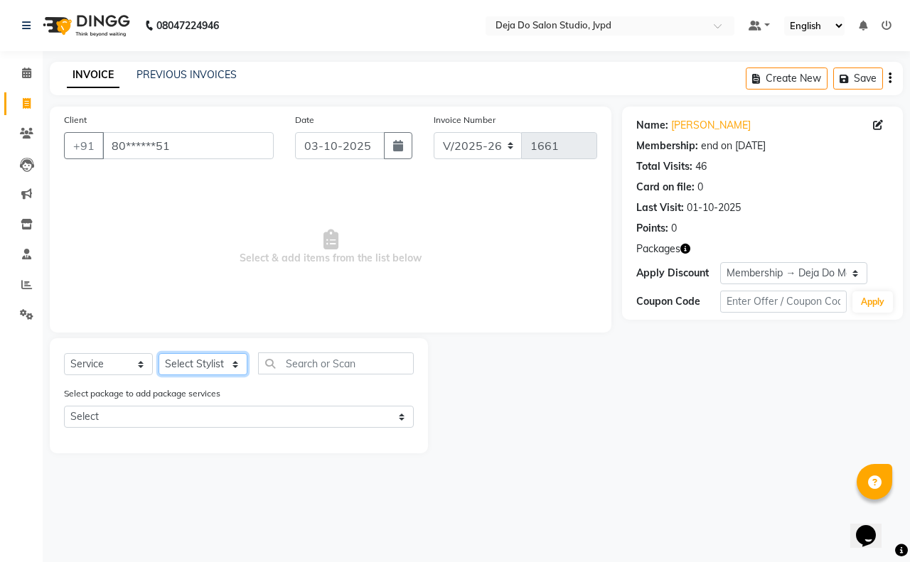
click at [226, 371] on select "Select Stylist Aditi Admin [PERSON_NAME] [PERSON_NAME] Danish [PERSON_NAME] [PE…" at bounding box center [203, 364] width 89 height 22
select select "62497"
click at [159, 353] on select "Select Stylist Aditi Admin [PERSON_NAME] [PERSON_NAME] Danish [PERSON_NAME] [PE…" at bounding box center [203, 364] width 89 height 22
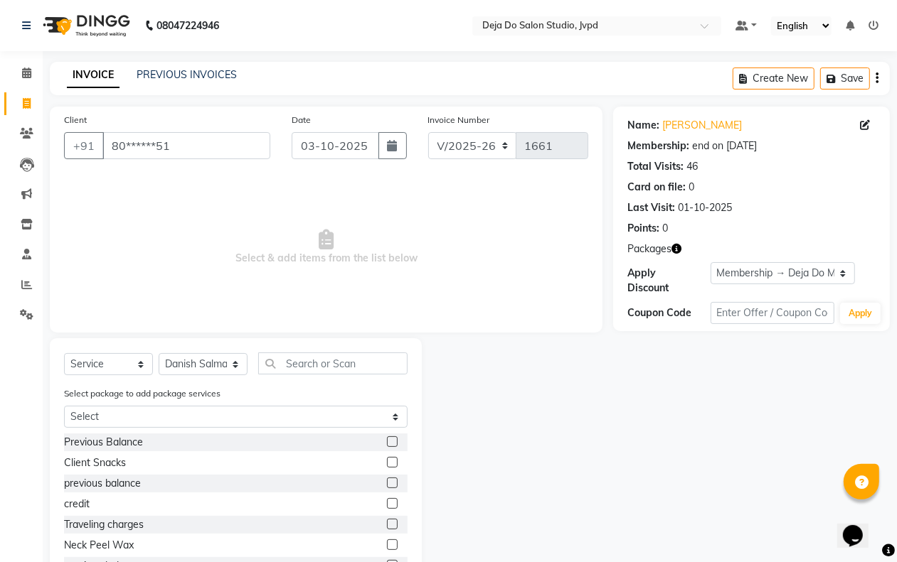
click at [306, 350] on div "Select Service Product Membership Package Voucher Prepaid Gift Card Select Styl…" at bounding box center [236, 466] width 372 height 257
click at [295, 353] on input "text" at bounding box center [332, 364] width 149 height 22
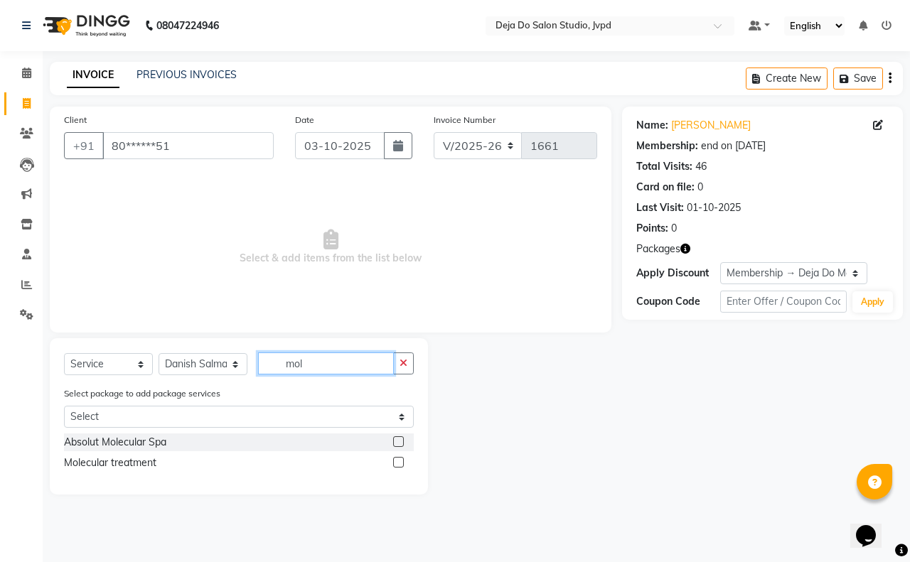
type input "mol"
click at [400, 442] on label at bounding box center [398, 442] width 11 height 11
click at [400, 442] on input "checkbox" at bounding box center [397, 442] width 9 height 9
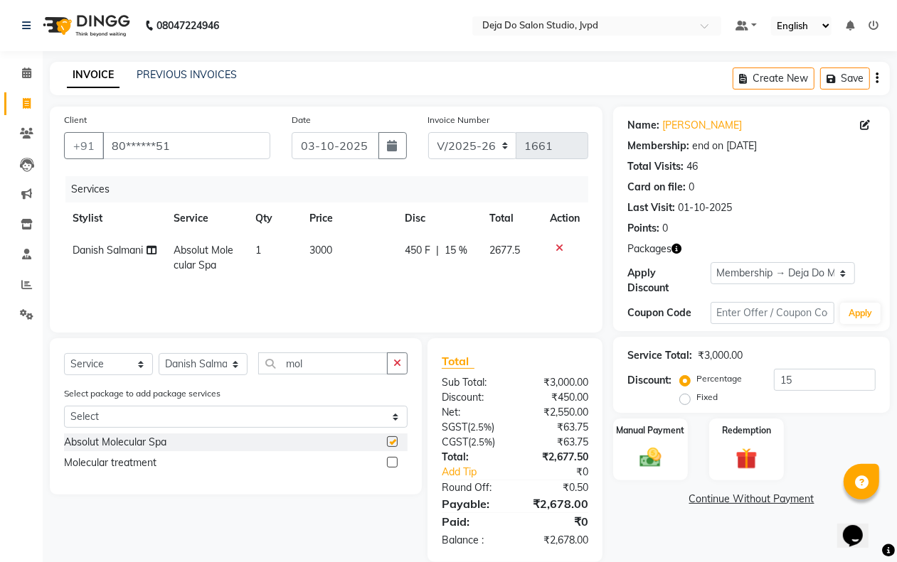
checkbox input "false"
click at [786, 374] on input "15" at bounding box center [825, 380] width 102 height 22
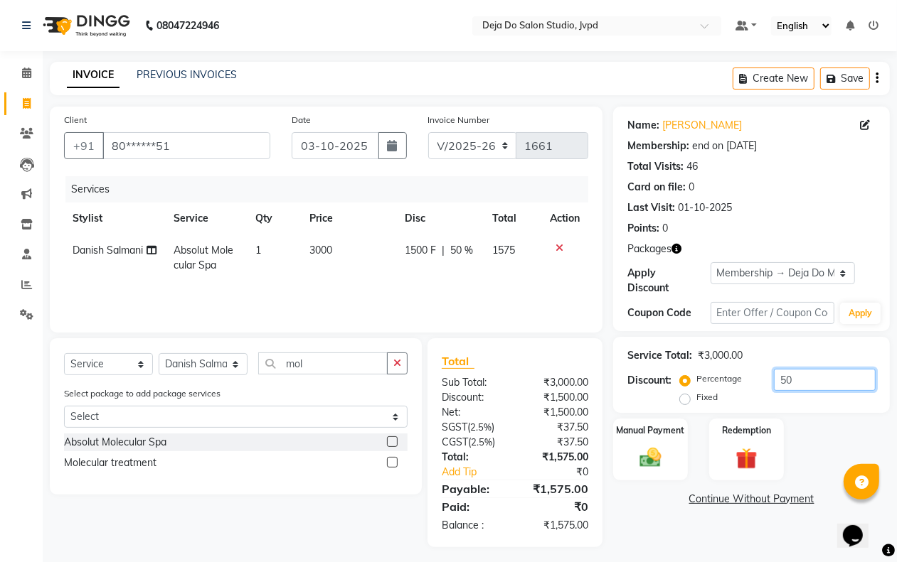
type input "50"
click at [656, 523] on div "Name: [PERSON_NAME] Membership: end on [DATE] Total Visits: 46 Card on file: 0 …" at bounding box center [756, 327] width 287 height 441
drag, startPoint x: 398, startPoint y: 360, endPoint x: 310, endPoint y: 336, distance: 91.2
click at [397, 360] on icon "button" at bounding box center [397, 363] width 8 height 10
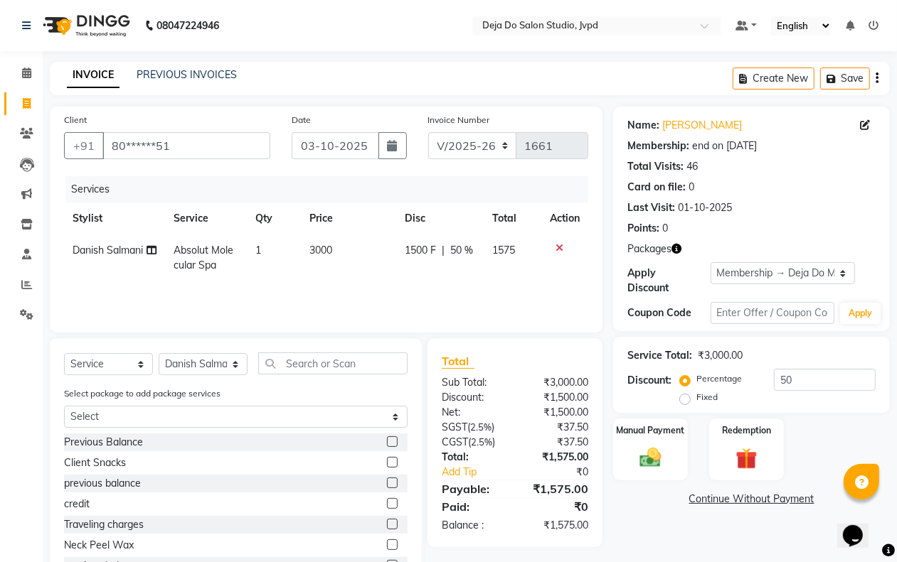
click at [332, 247] on td "3000" at bounding box center [348, 258] width 95 height 47
select select "62497"
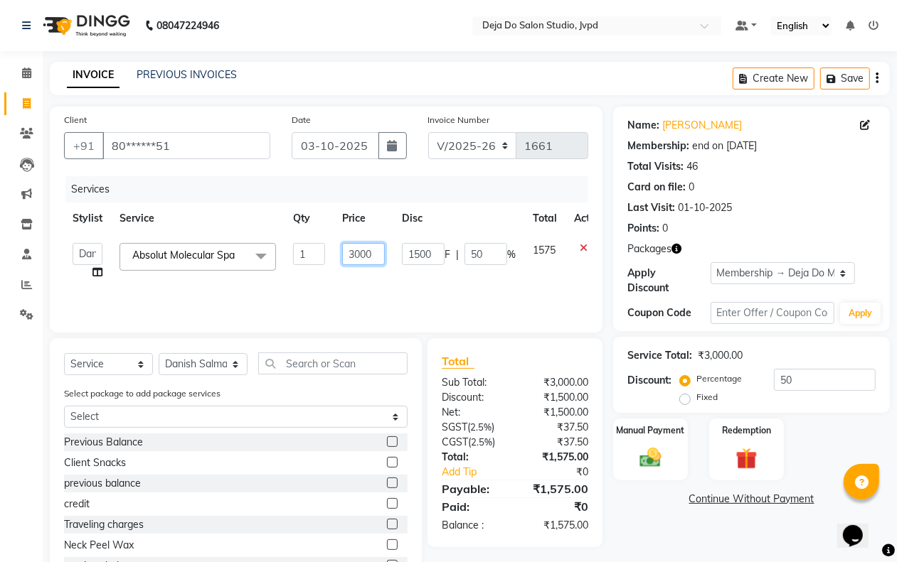
click at [361, 244] on input "3000" at bounding box center [363, 254] width 43 height 22
type input "3500"
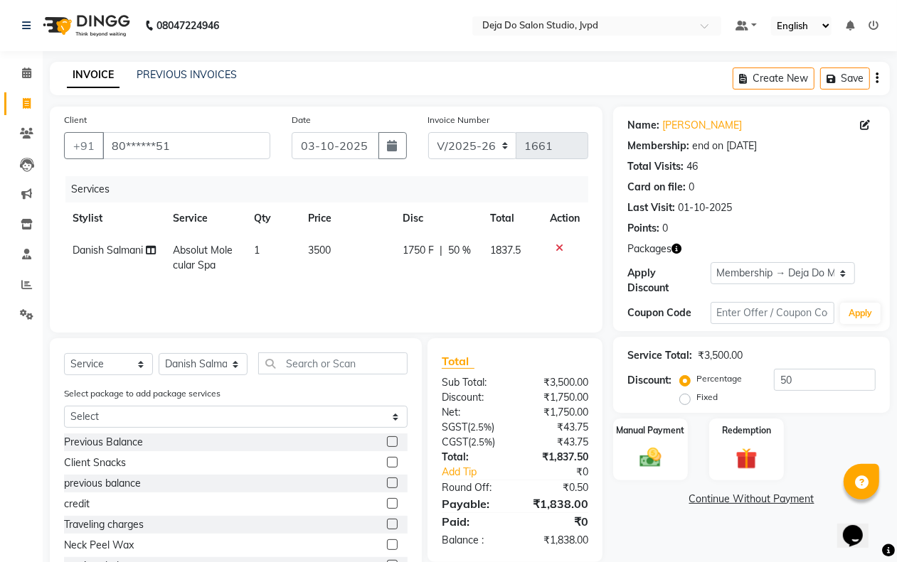
click at [745, 539] on div "Name: [PERSON_NAME] Membership: end on [DATE] Total Visits: 46 Card on file: 0 …" at bounding box center [756, 351] width 287 height 489
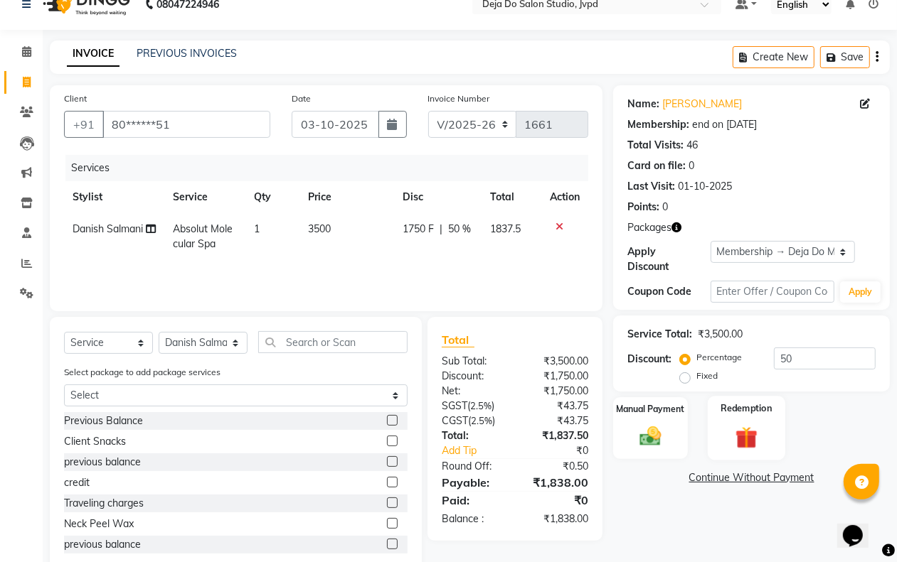
scroll to position [53, 0]
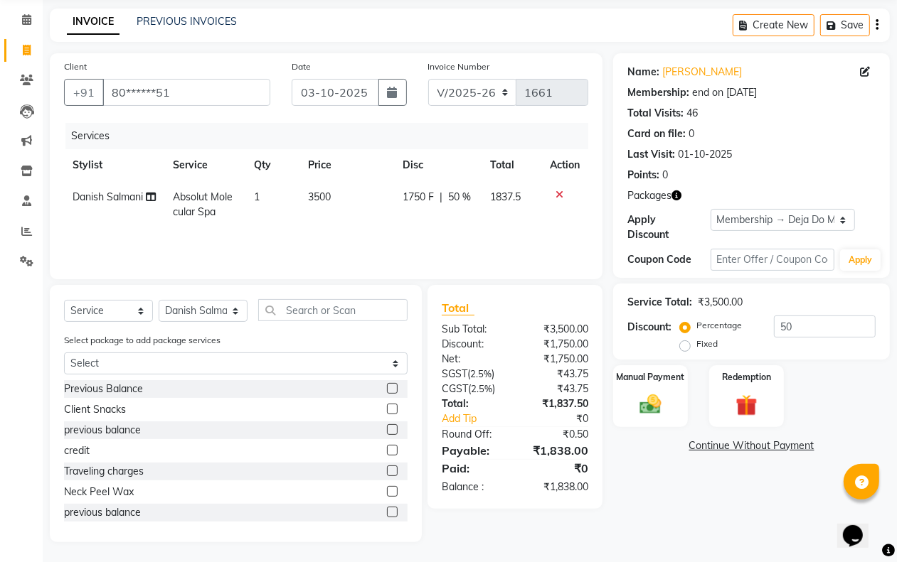
click at [338, 204] on td "3500" at bounding box center [346, 204] width 95 height 47
select select "62497"
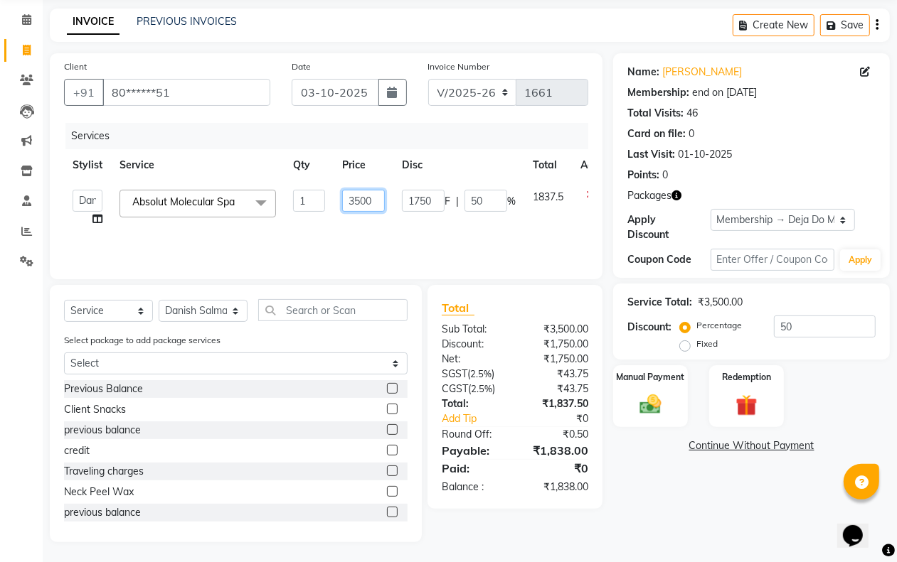
click at [375, 198] on input "3500" at bounding box center [363, 201] width 43 height 22
type input "3502"
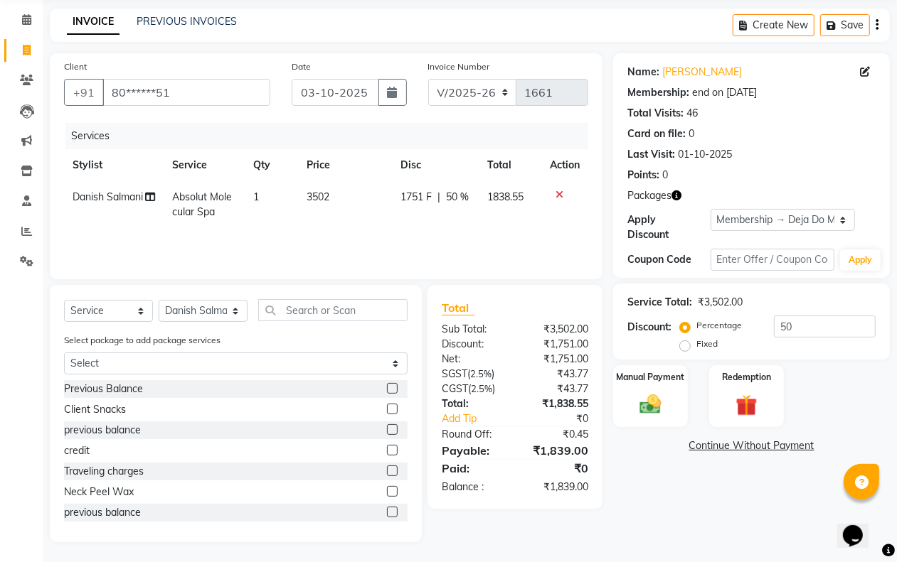
click at [621, 488] on div "Name: [PERSON_NAME] Membership: end on [DATE] Total Visits: 46 Card on file: 0 …" at bounding box center [756, 297] width 287 height 489
drag, startPoint x: 319, startPoint y: 169, endPoint x: 322, endPoint y: 181, distance: 13.3
click at [318, 169] on th "Price" at bounding box center [345, 165] width 94 height 32
click at [336, 200] on td "3502" at bounding box center [345, 204] width 94 height 47
select select "62497"
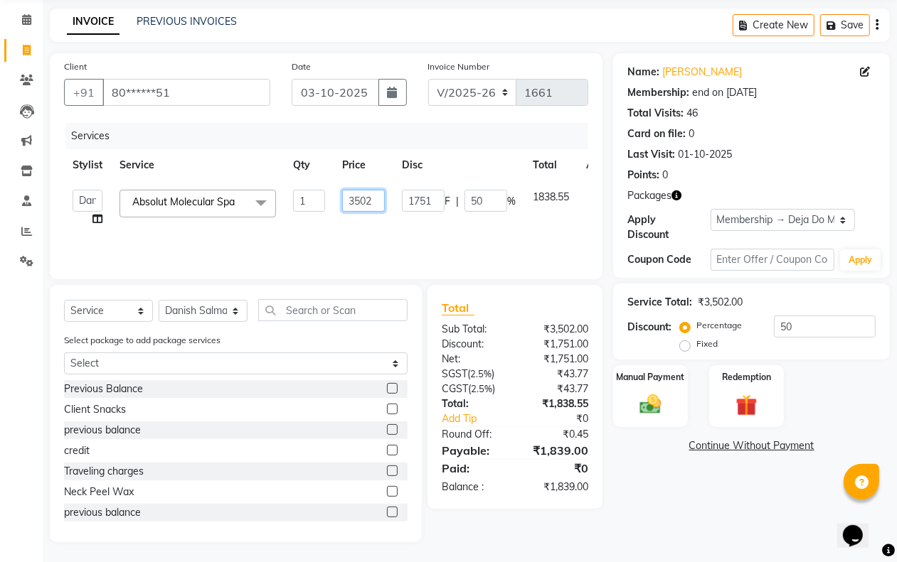
click at [371, 190] on input "3502" at bounding box center [363, 201] width 43 height 22
type input "3503"
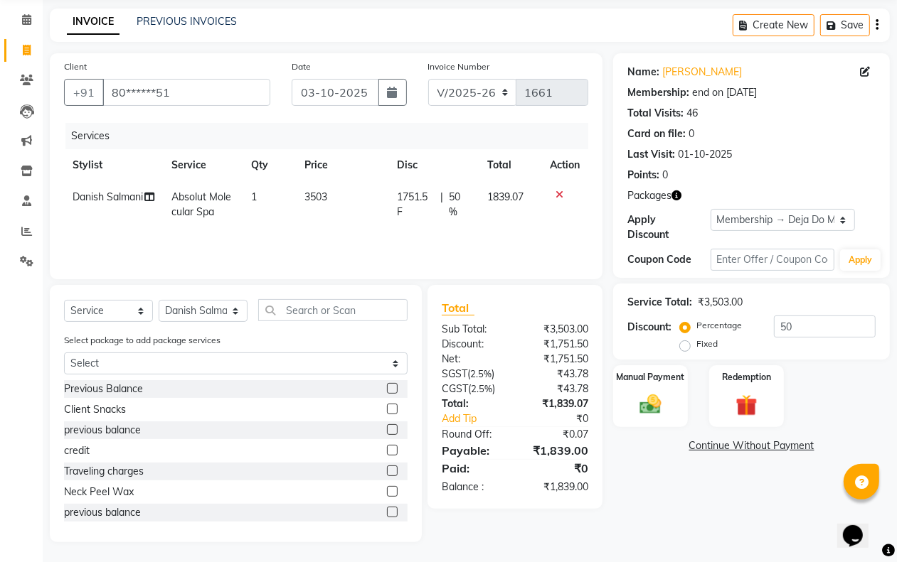
click at [649, 483] on div "Name: [PERSON_NAME] Membership: end on [DATE] Total Visits: 46 Card on file: 0 …" at bounding box center [756, 297] width 287 height 489
click at [328, 205] on td "3503" at bounding box center [342, 204] width 92 height 47
select select "62497"
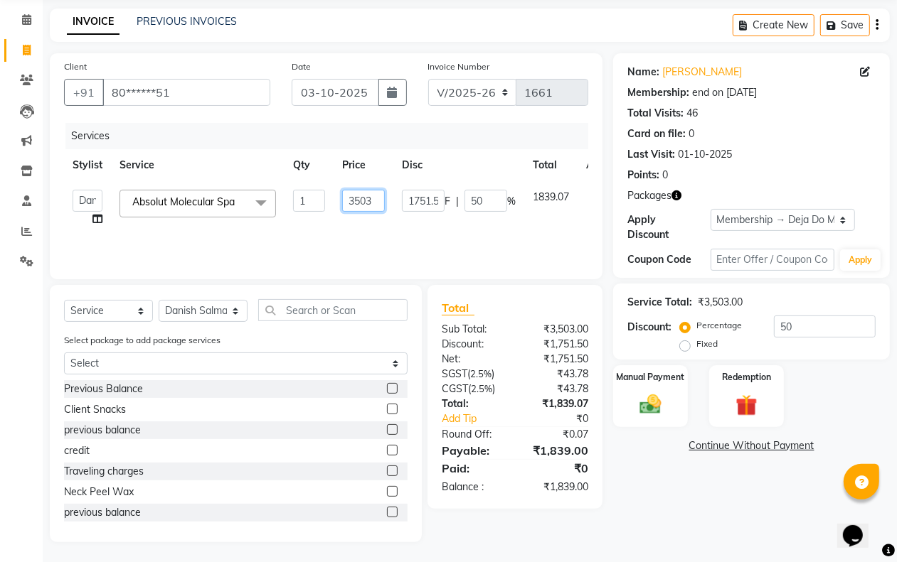
click at [367, 201] on input "3503" at bounding box center [363, 201] width 43 height 22
click at [370, 201] on input "3503" at bounding box center [363, 201] width 43 height 22
type input "3504"
click at [694, 481] on div "Name: [PERSON_NAME] Membership: end on [DATE] Total Visits: 46 Card on file: 0 …" at bounding box center [756, 297] width 287 height 489
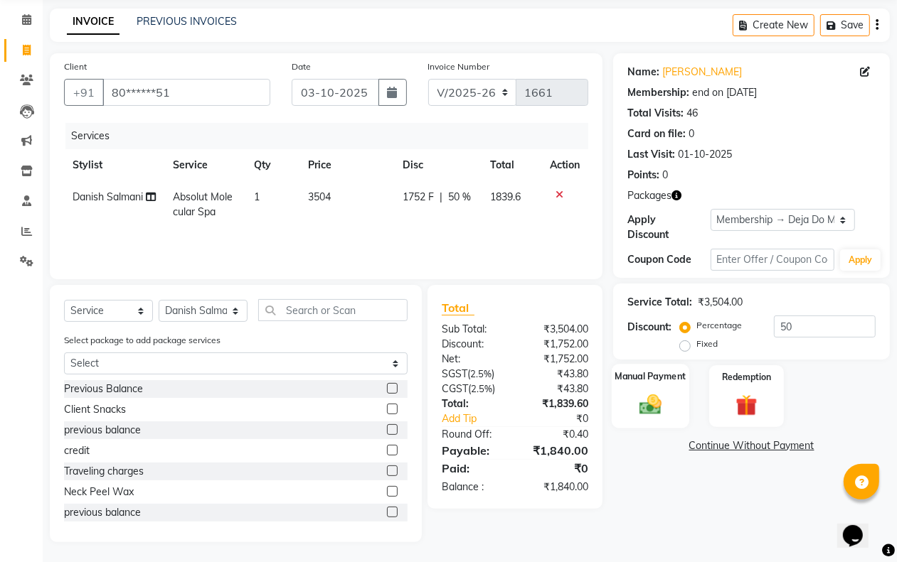
click at [676, 396] on div "Manual Payment" at bounding box center [649, 396] width 77 height 65
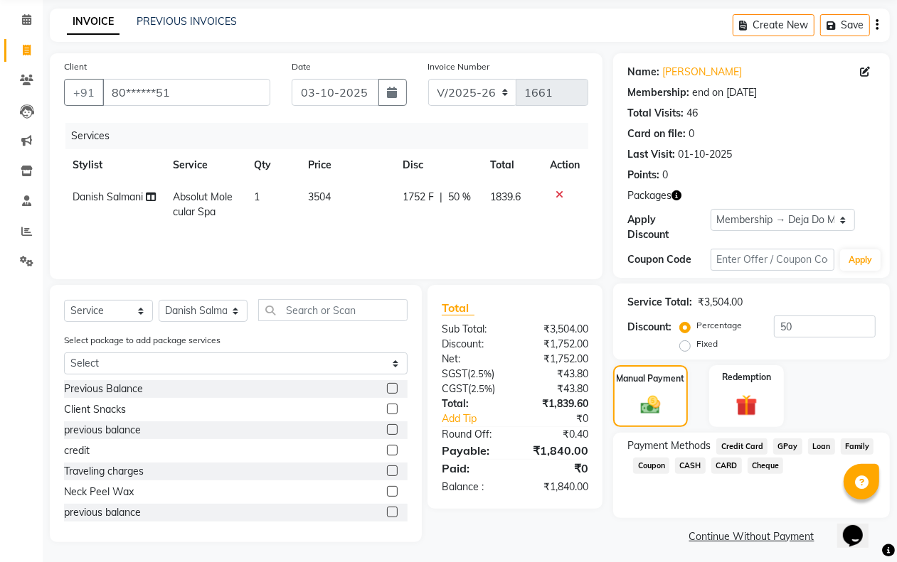
click at [727, 460] on span "CARD" at bounding box center [726, 466] width 31 height 16
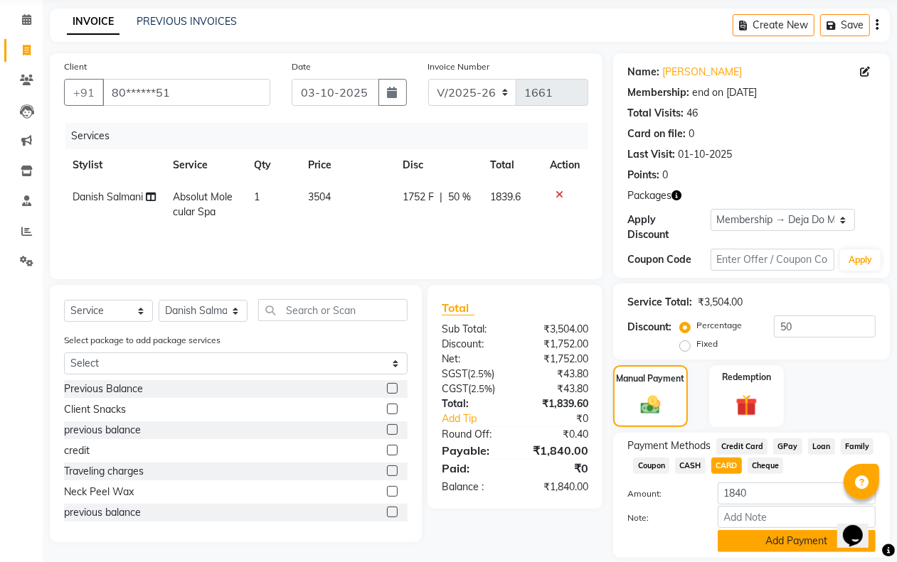
click at [754, 542] on button "Add Payment" at bounding box center [796, 541] width 158 height 22
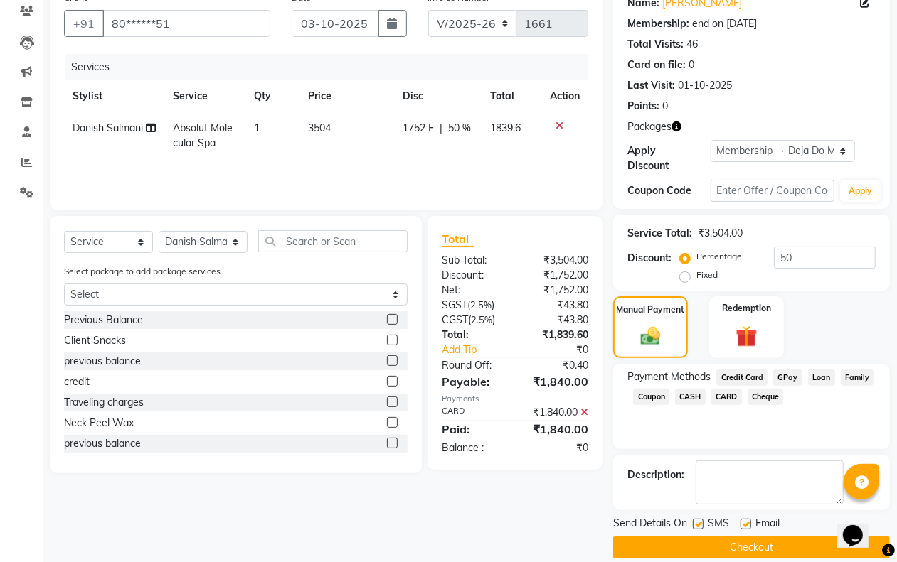
scroll to position [140, 0]
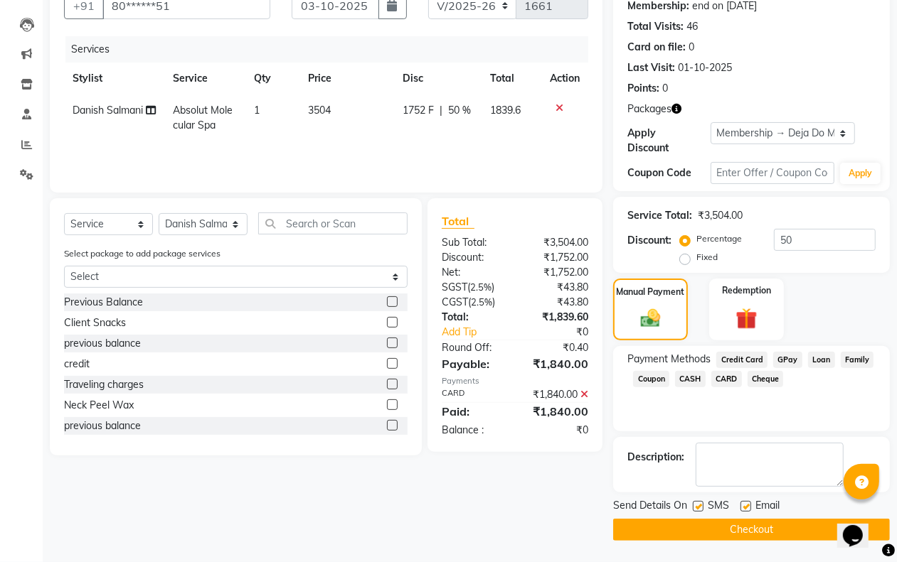
click at [747, 531] on button "Checkout" at bounding box center [751, 530] width 277 height 22
click at [680, 528] on button "Checkout" at bounding box center [751, 530] width 277 height 22
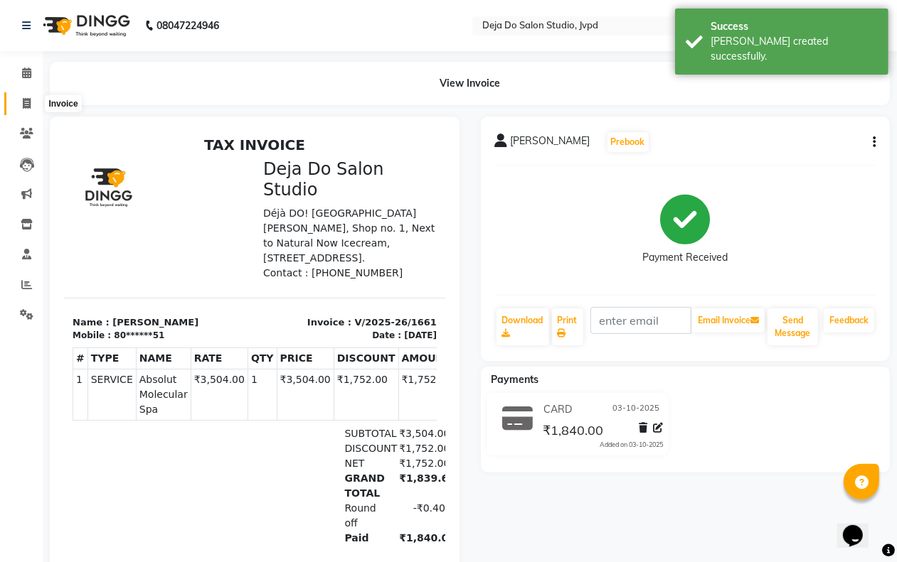
drag, startPoint x: 27, startPoint y: 102, endPoint x: 12, endPoint y: 101, distance: 14.9
click at [26, 103] on icon at bounding box center [27, 103] width 8 height 11
select select "7295"
select select "service"
